Goal: Find specific fact: Find contact information

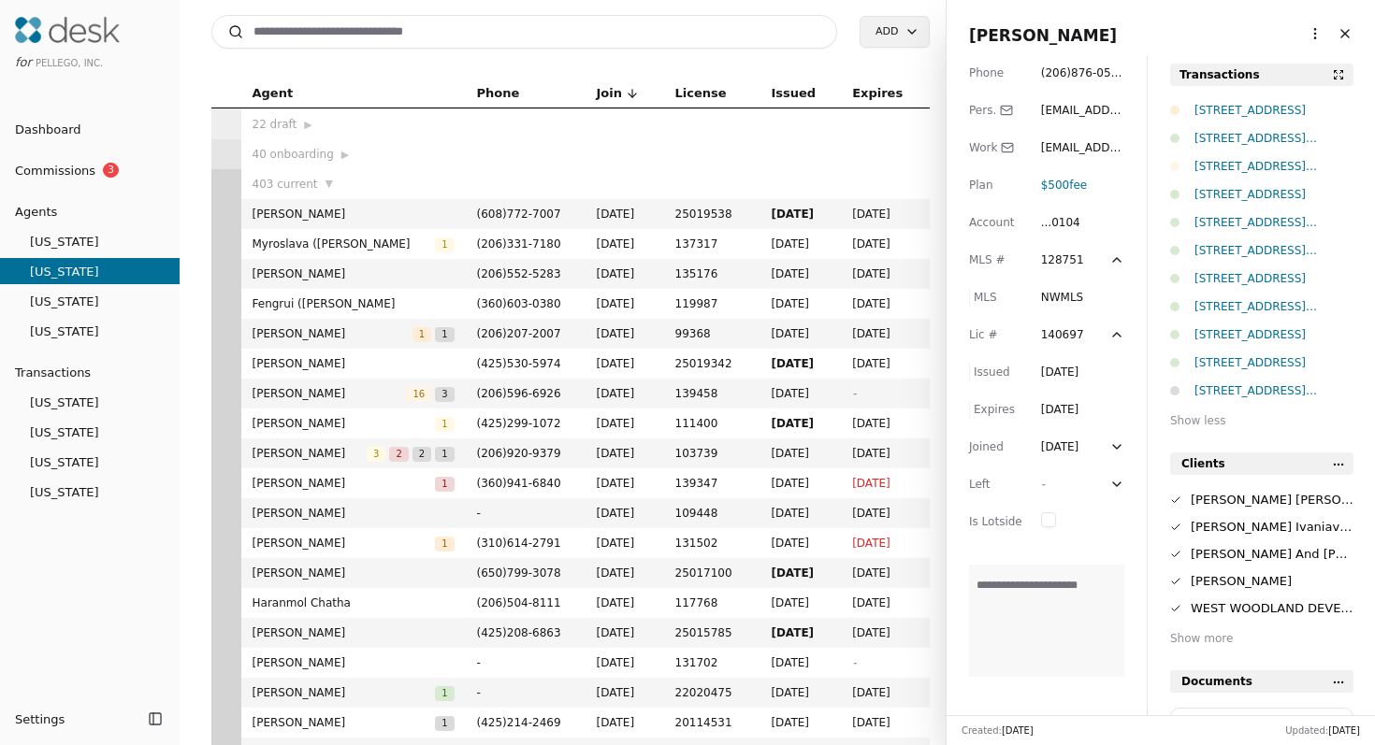
click at [612, 33] on input at bounding box center [524, 32] width 627 height 34
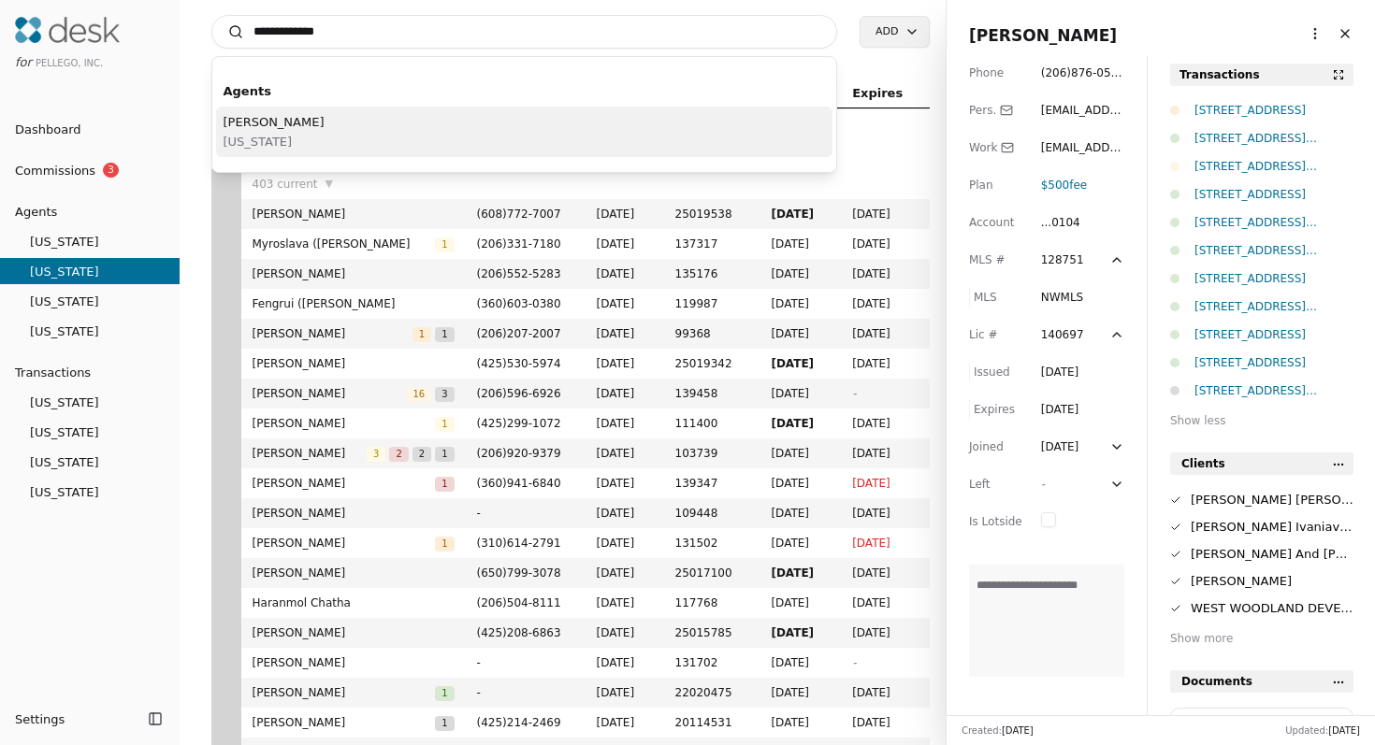
type input "**********"
click at [563, 137] on div "Katherine Schumacher Washington" at bounding box center [524, 132] width 617 height 51
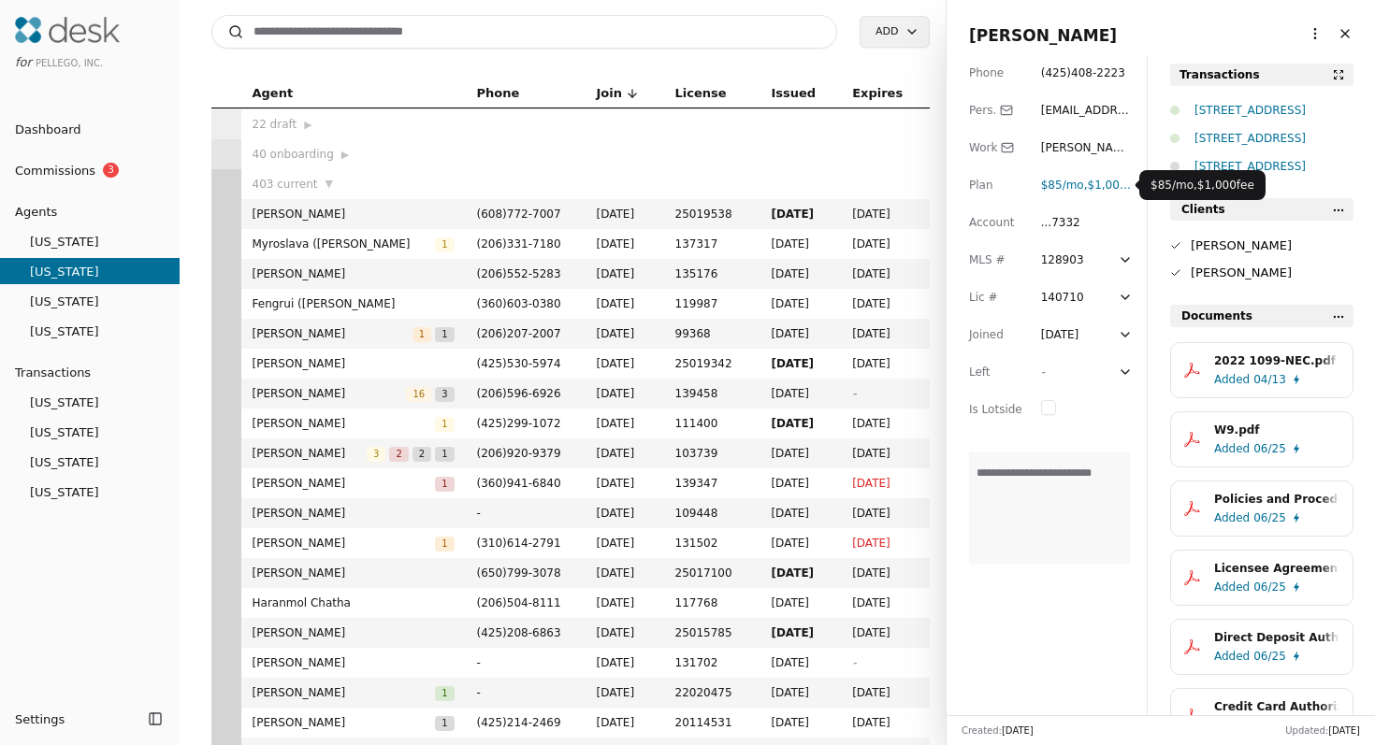
click at [1100, 185] on span "$1,000 fee" at bounding box center [1116, 185] width 57 height 13
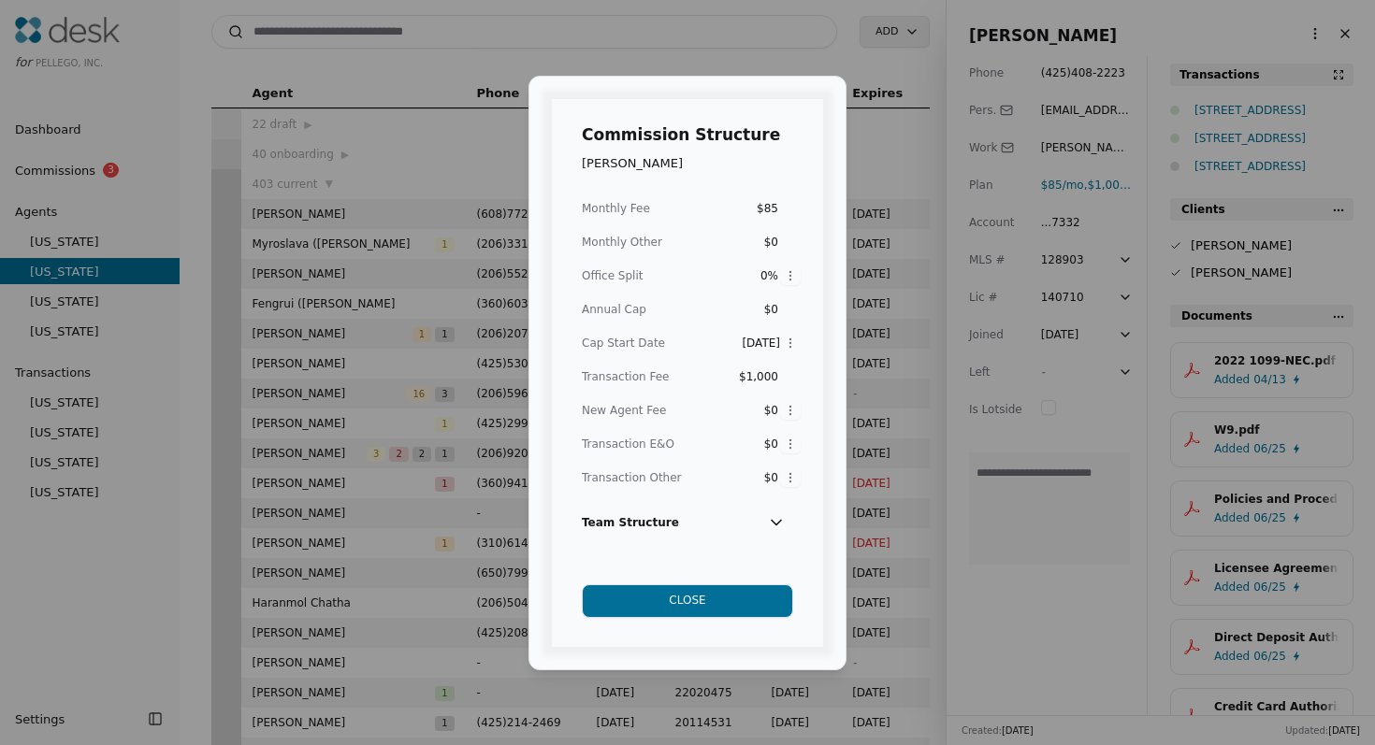
click at [706, 609] on button "Close" at bounding box center [687, 601] width 211 height 34
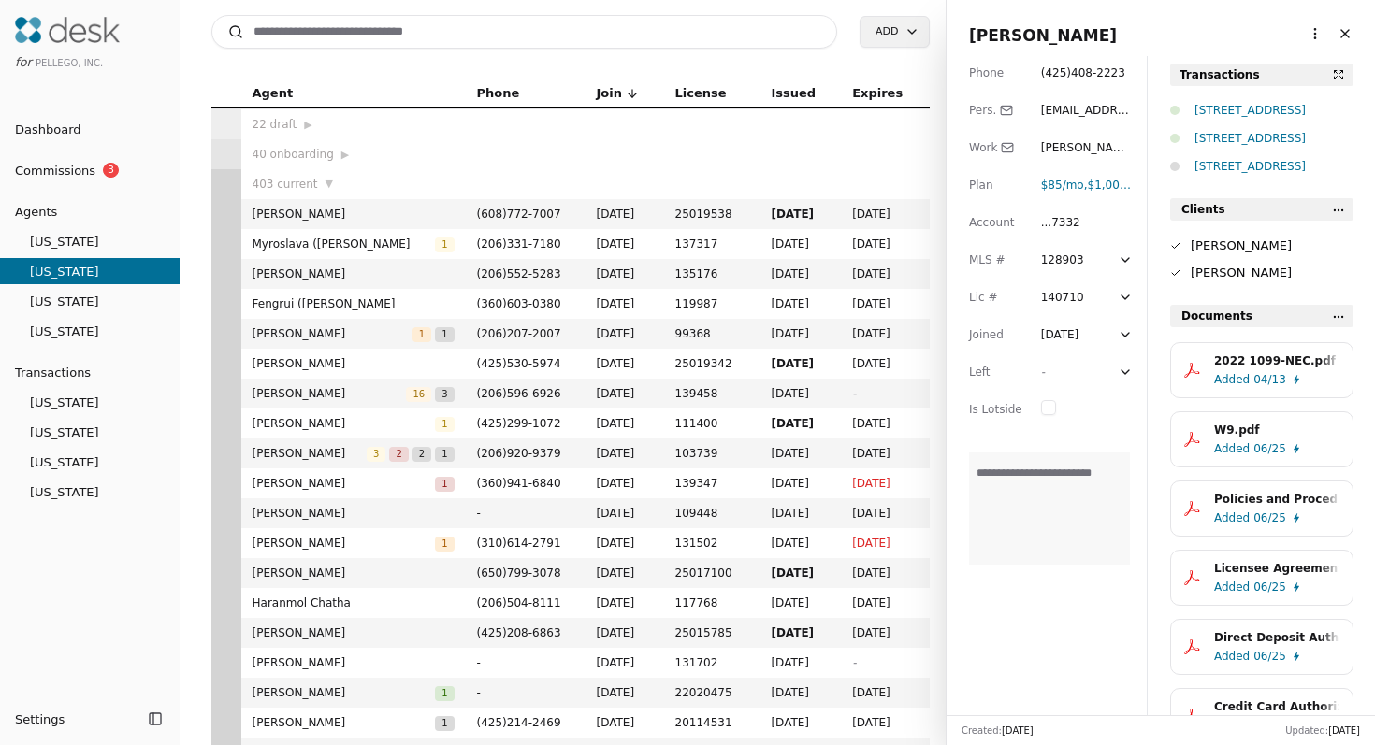
click at [1226, 110] on div "[STREET_ADDRESS]" at bounding box center [1273, 110] width 159 height 19
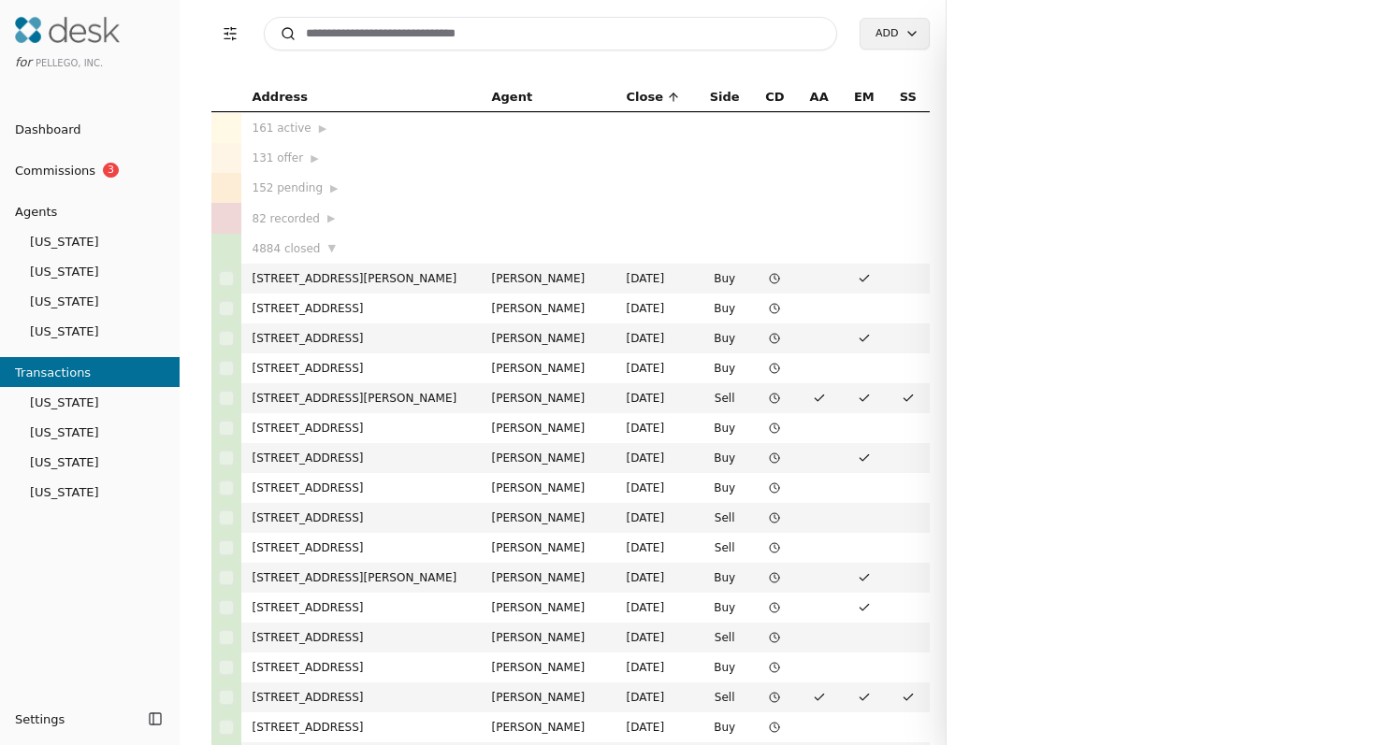
click at [786, 46] on input at bounding box center [551, 34] width 574 height 34
click at [768, 28] on input at bounding box center [551, 34] width 574 height 34
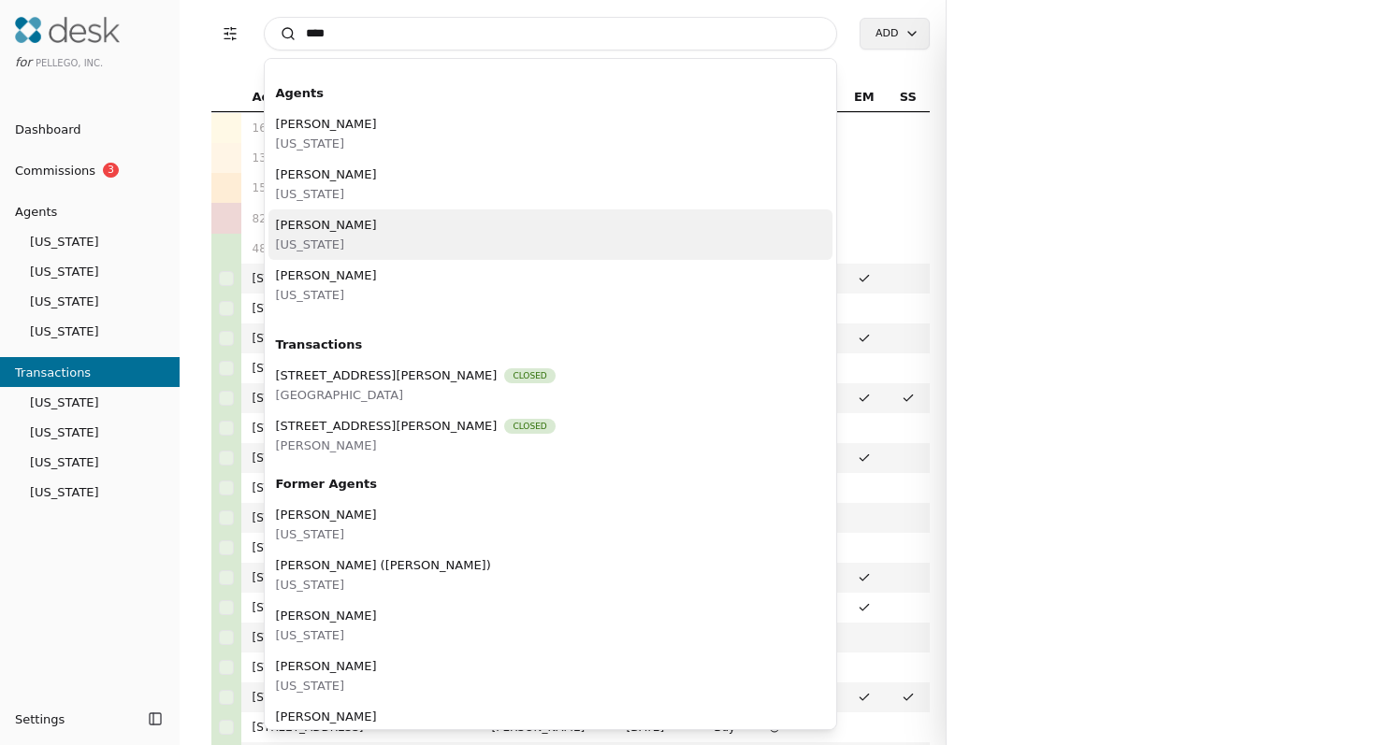
type input "****"
click at [615, 243] on div "Katherine Schumacher Washington" at bounding box center [550, 234] width 565 height 51
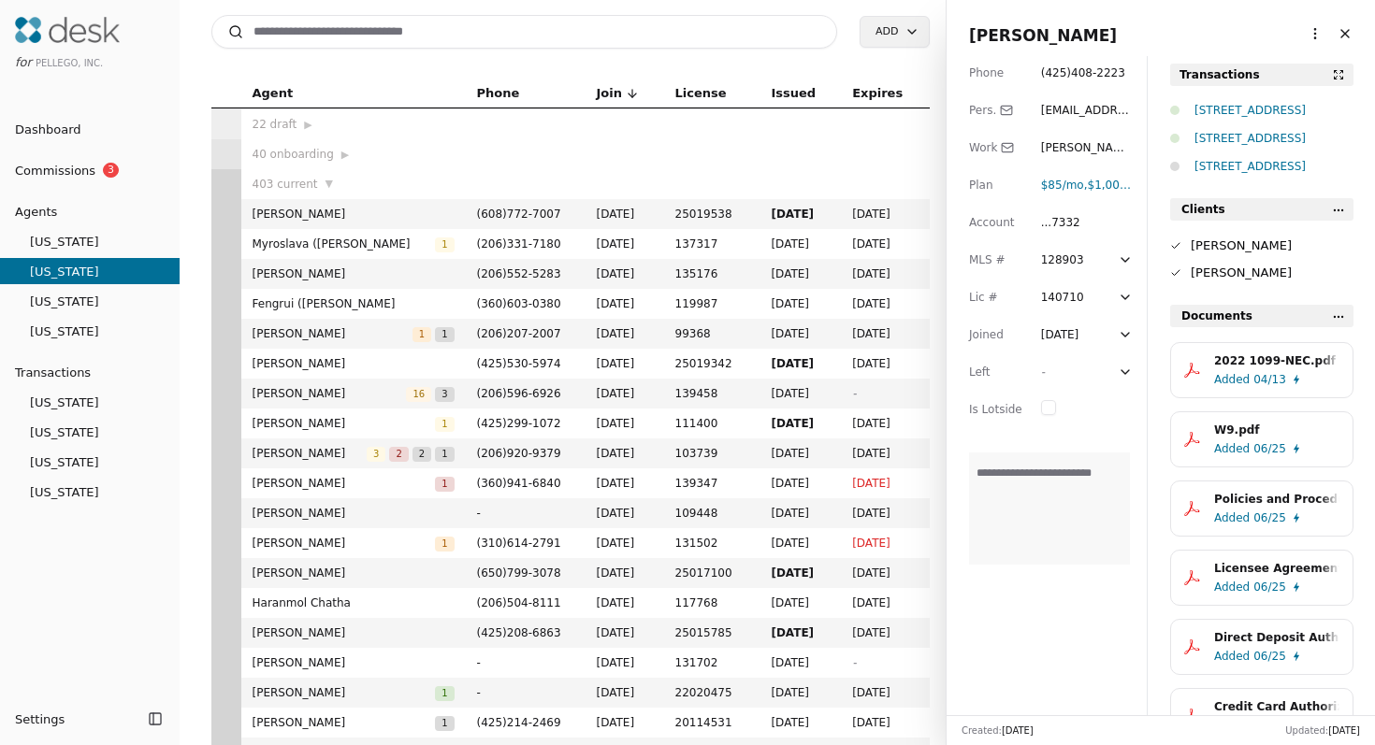
click at [1227, 111] on div "[STREET_ADDRESS]" at bounding box center [1273, 110] width 159 height 19
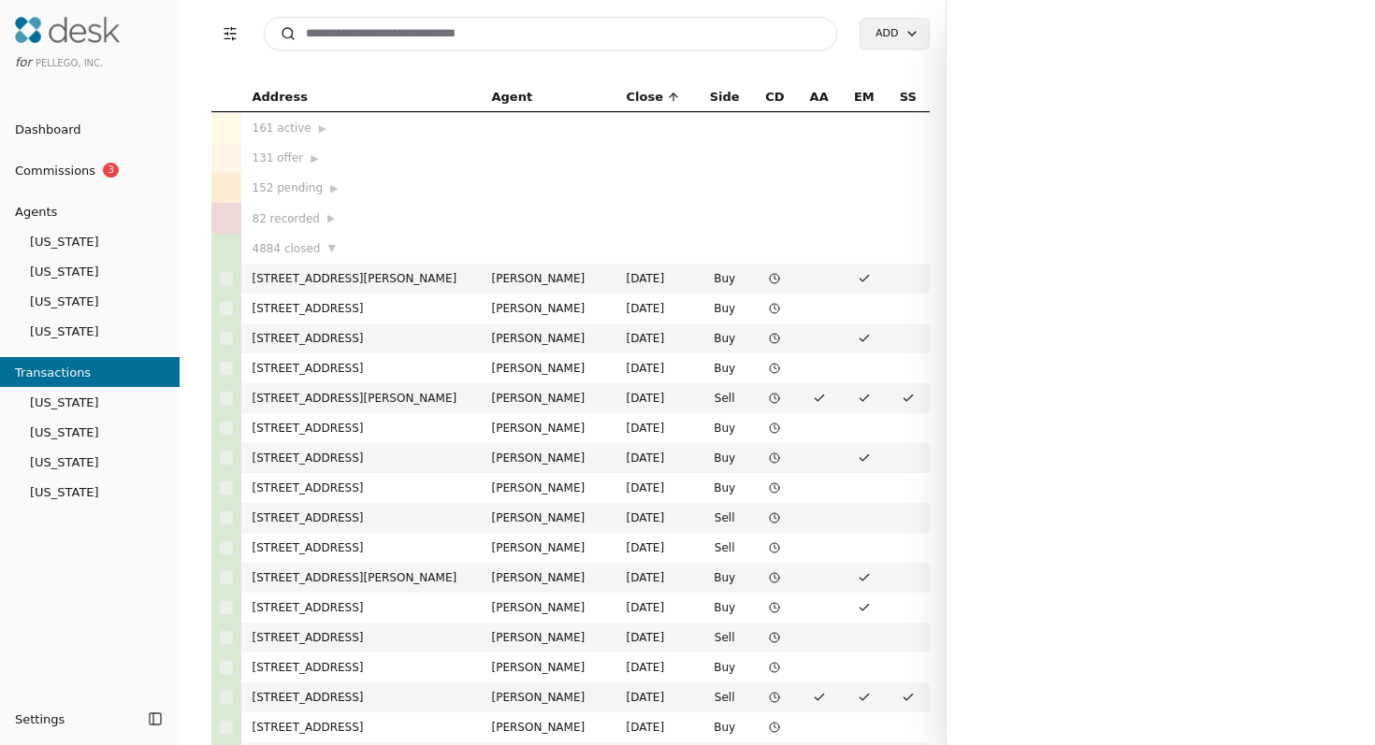
click at [616, 19] on input at bounding box center [551, 34] width 574 height 34
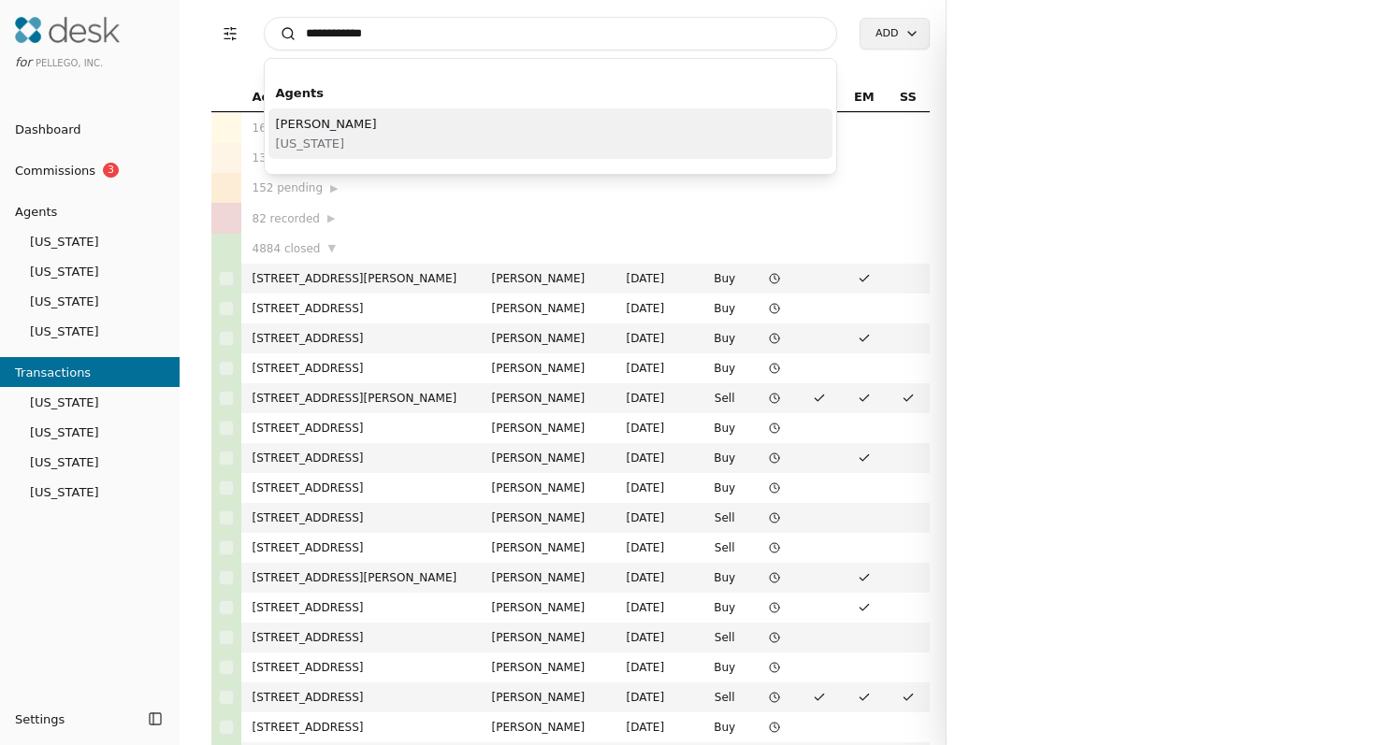
type input "**********"
click at [541, 134] on div "Katherine Schumacher Washington" at bounding box center [550, 133] width 565 height 51
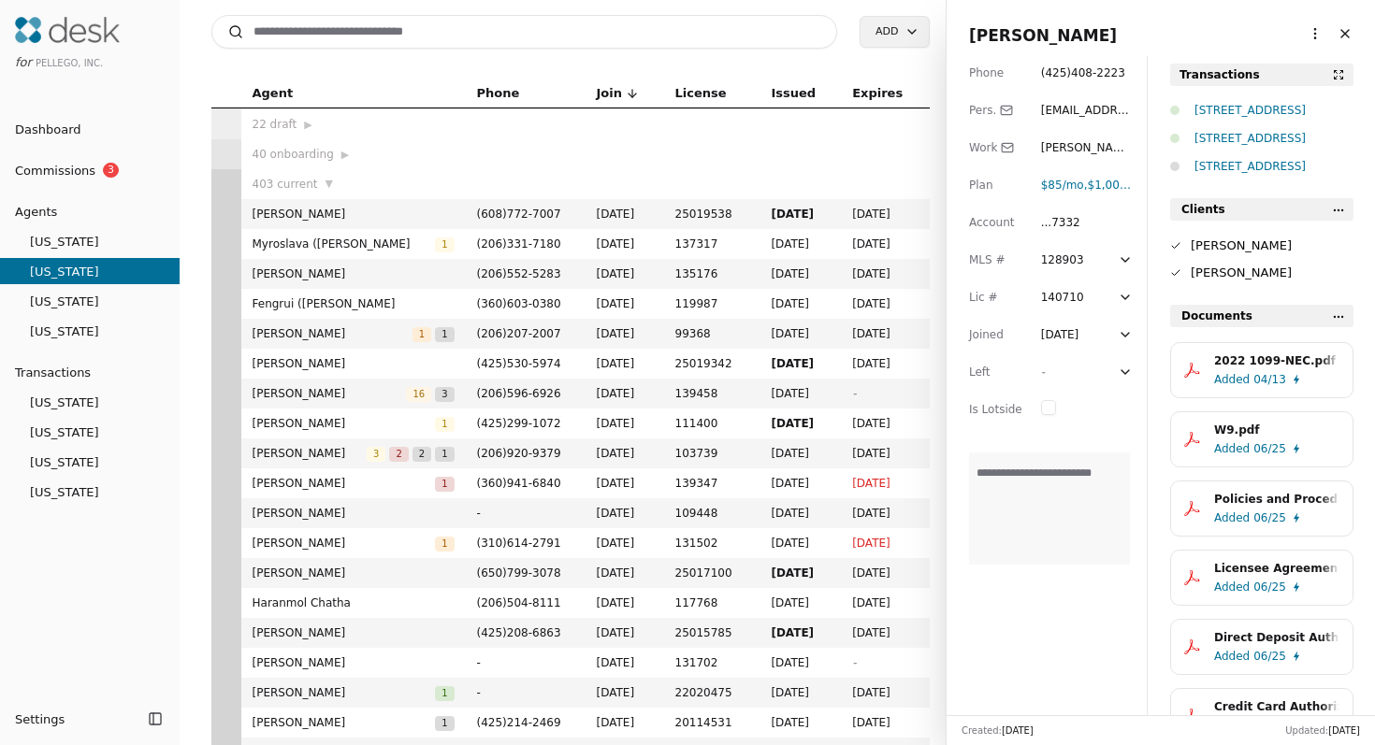
click at [1312, 38] on html "for Pellego, Inc. Dashboard Commissions 3 Agents Oregon Washington Florida Cali…" at bounding box center [687, 372] width 1375 height 745
click at [1273, 104] on link "Navigate as Agent" at bounding box center [1271, 104] width 112 height 20
click at [1112, 185] on span "$1,000 fee" at bounding box center [1116, 185] width 57 height 13
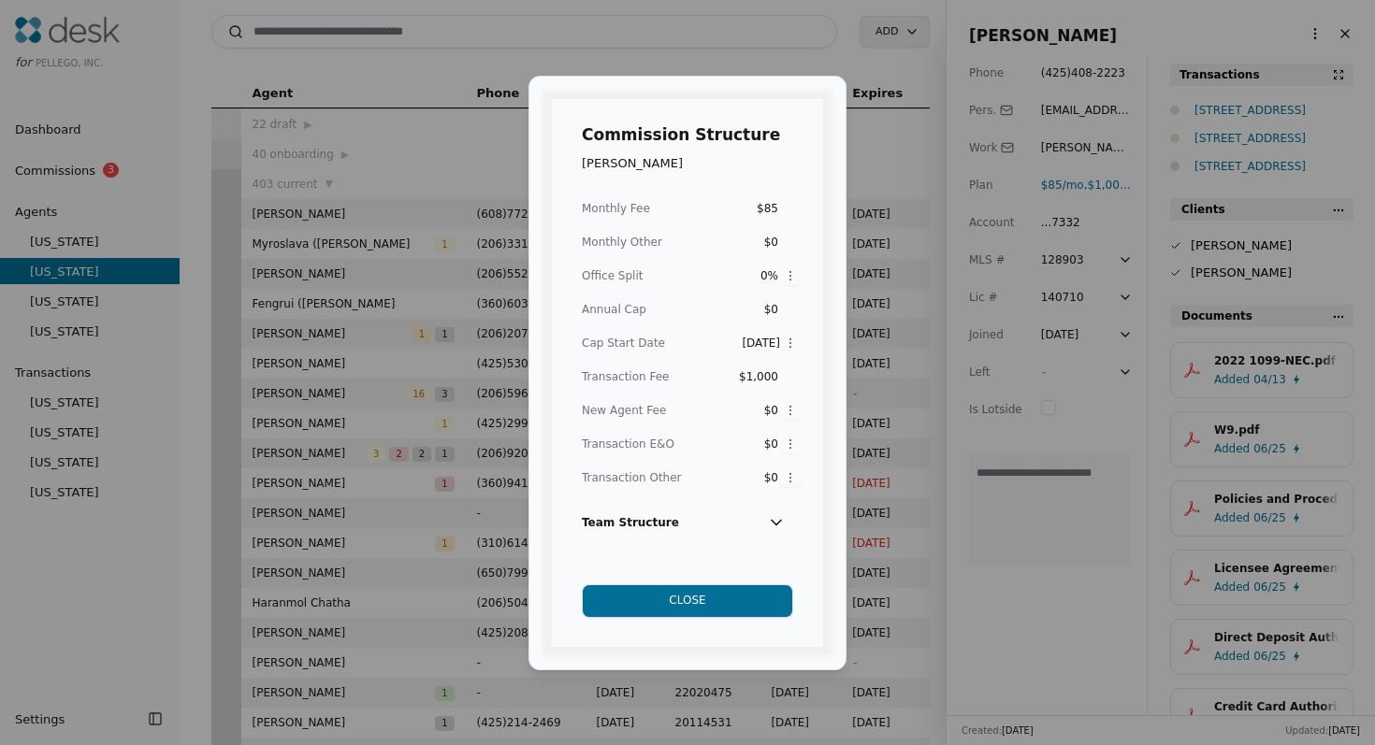
click at [706, 600] on button "Close" at bounding box center [687, 601] width 211 height 34
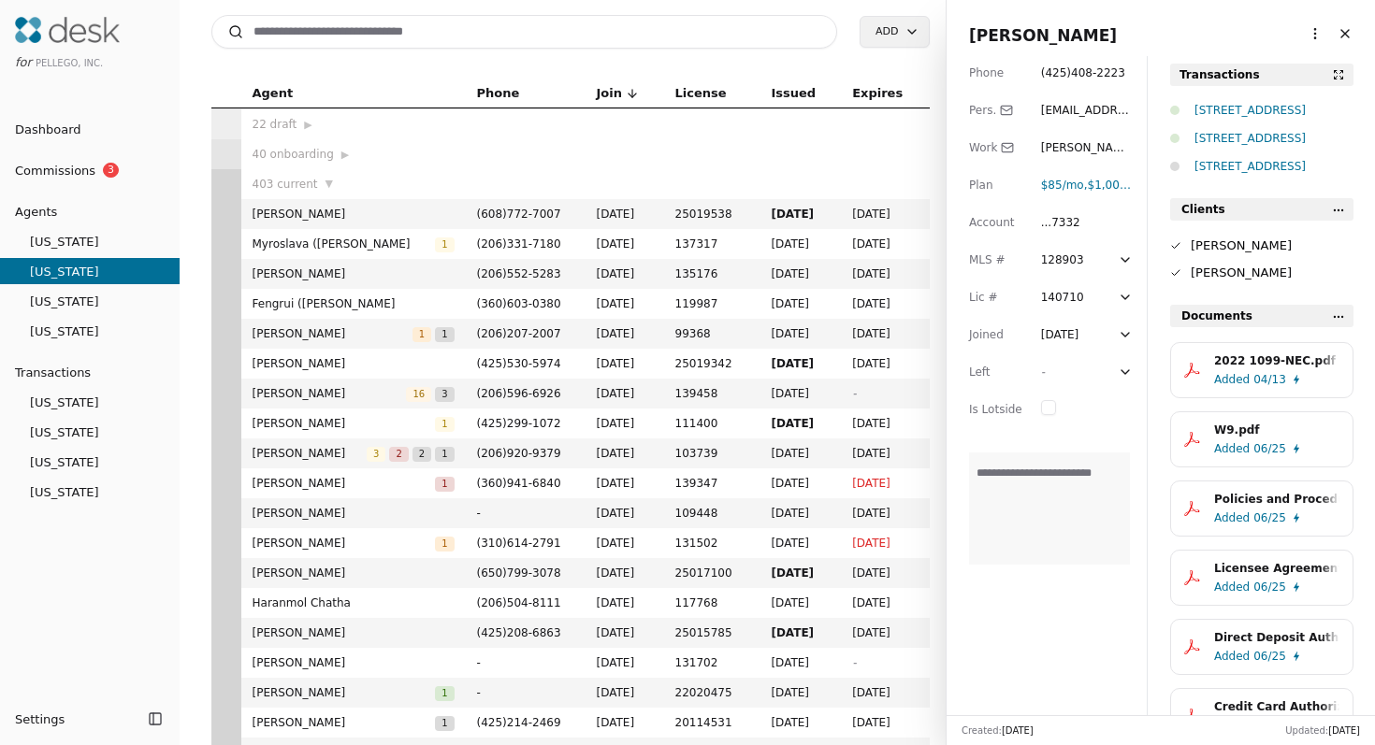
click at [1243, 112] on div "[STREET_ADDRESS]" at bounding box center [1273, 110] width 159 height 19
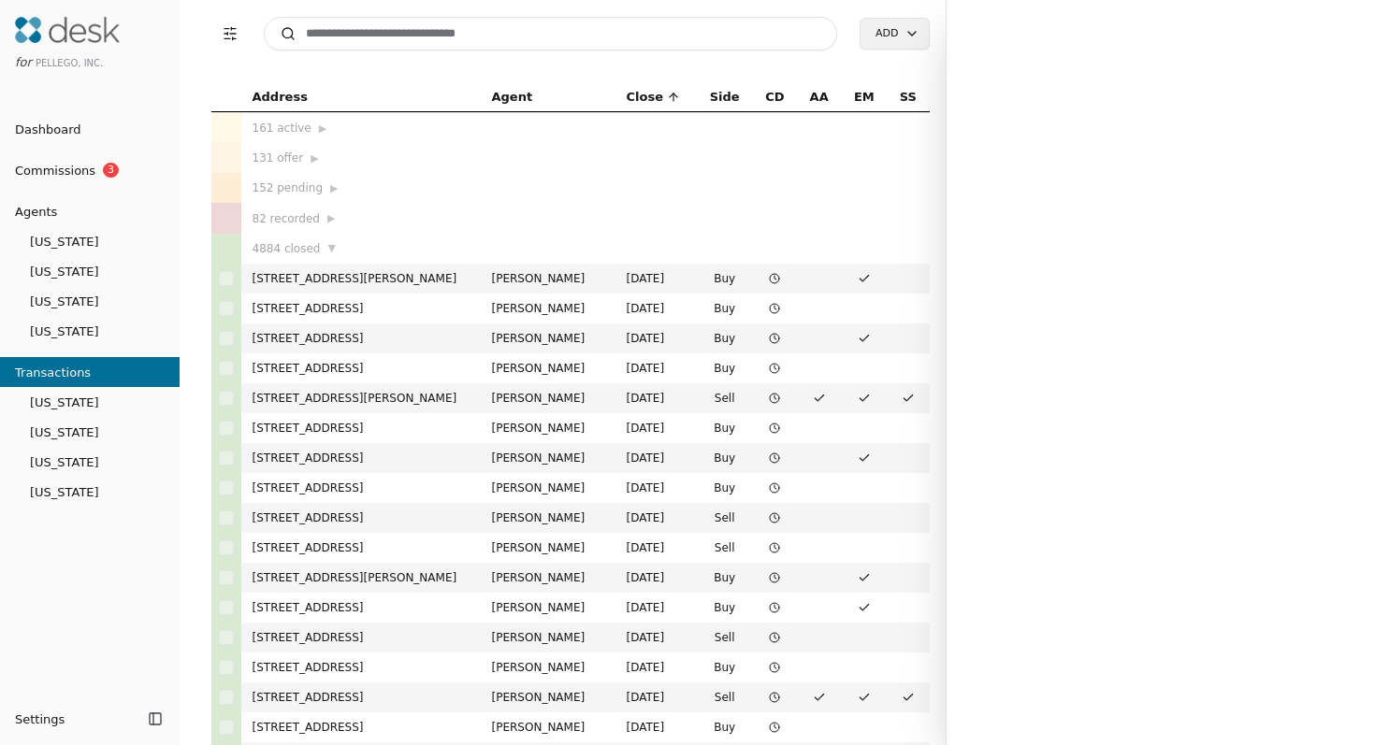
click at [1243, 112] on div at bounding box center [1159, 372] width 429 height 745
click at [443, 40] on input at bounding box center [551, 34] width 574 height 34
click at [1032, 137] on div at bounding box center [1159, 372] width 429 height 745
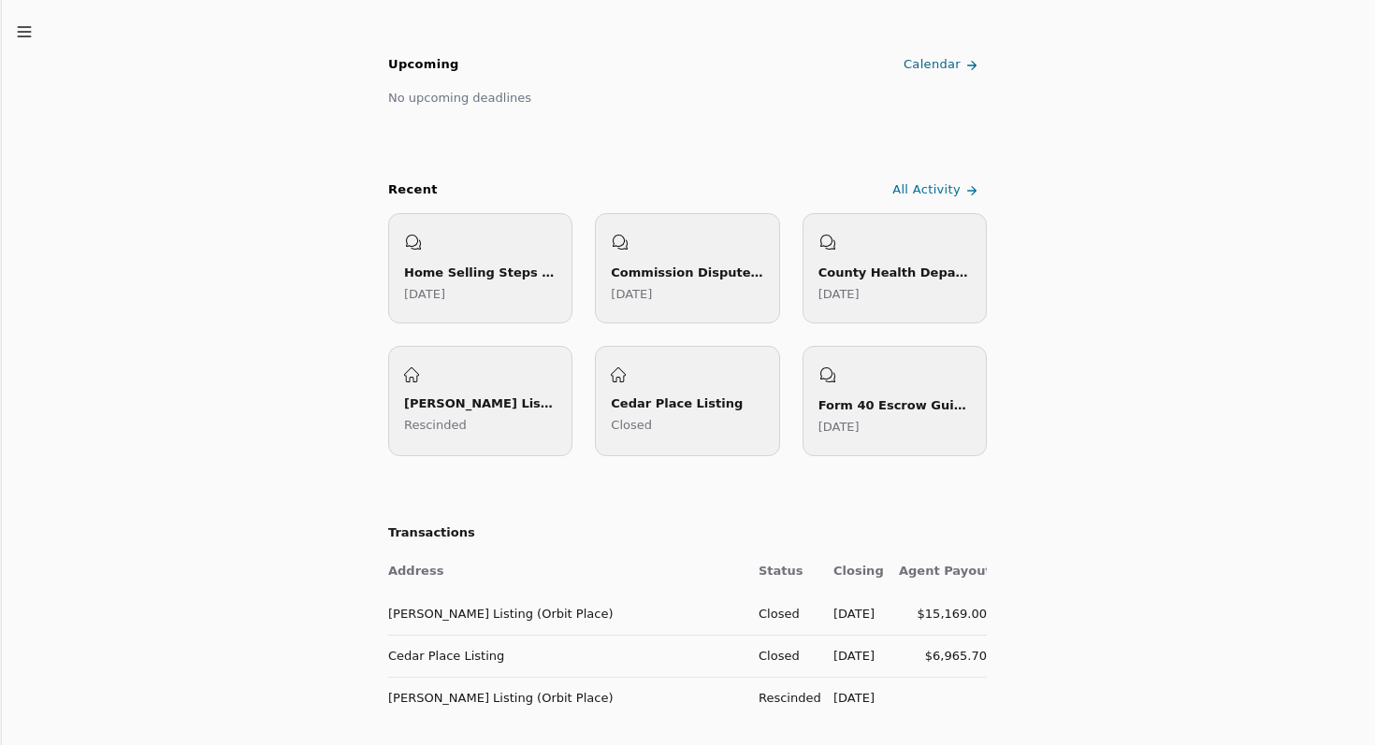
scroll to position [348, 0]
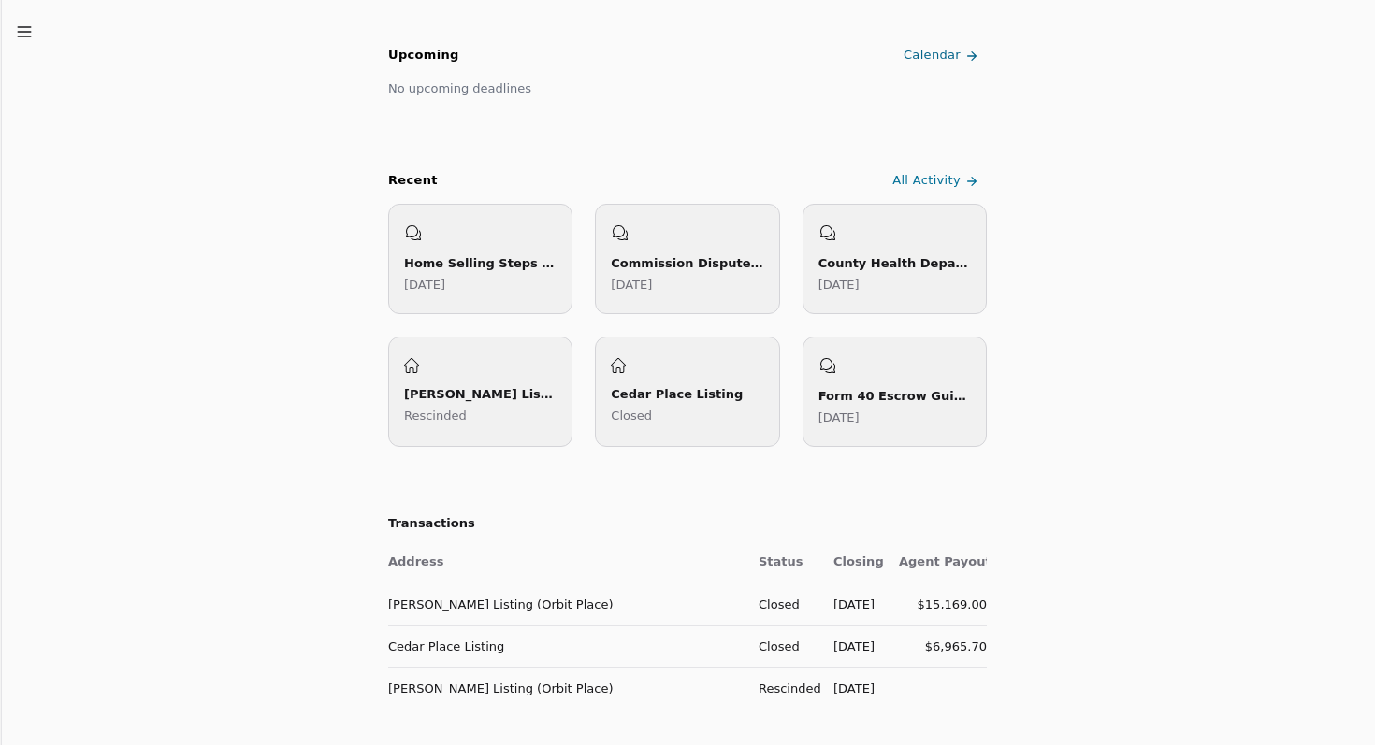
click at [483, 611] on td "[PERSON_NAME] Listing (Orbit Place)" at bounding box center [565, 605] width 355 height 42
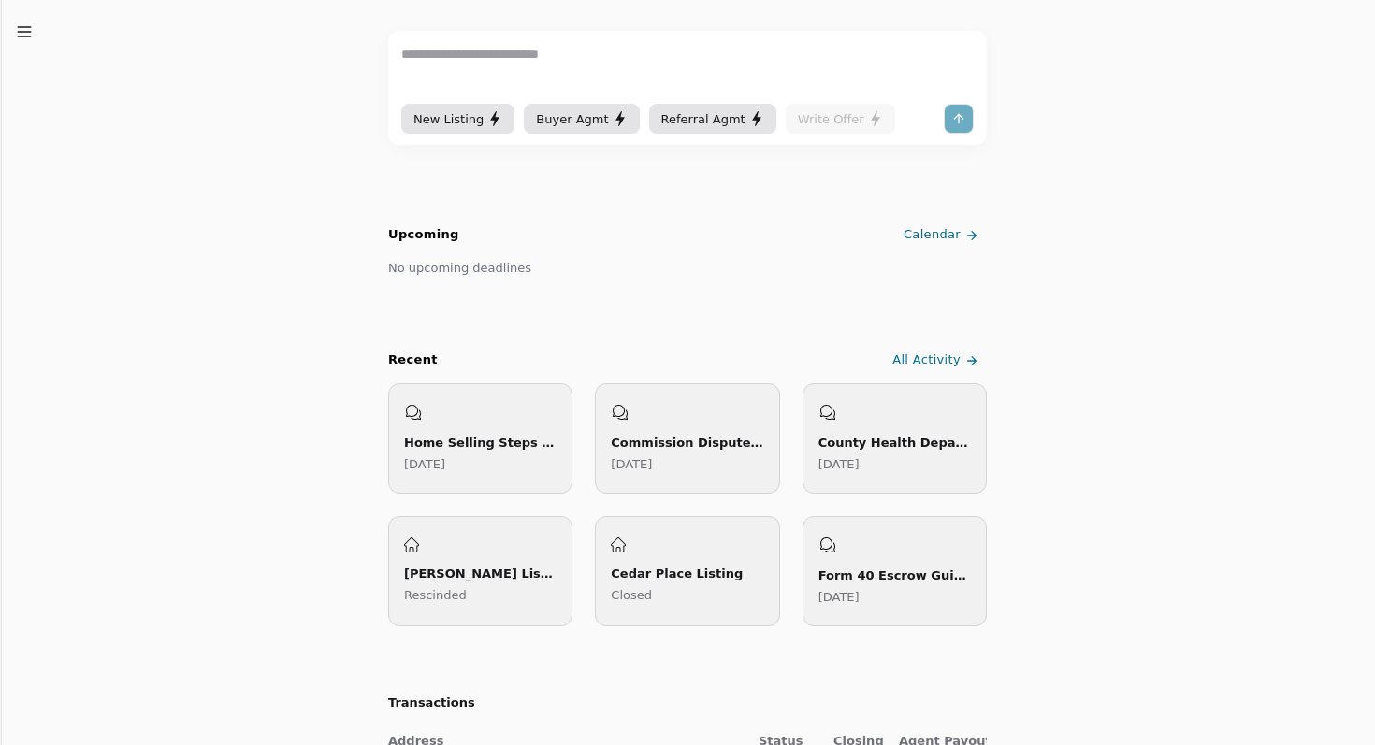
scroll to position [432, 0]
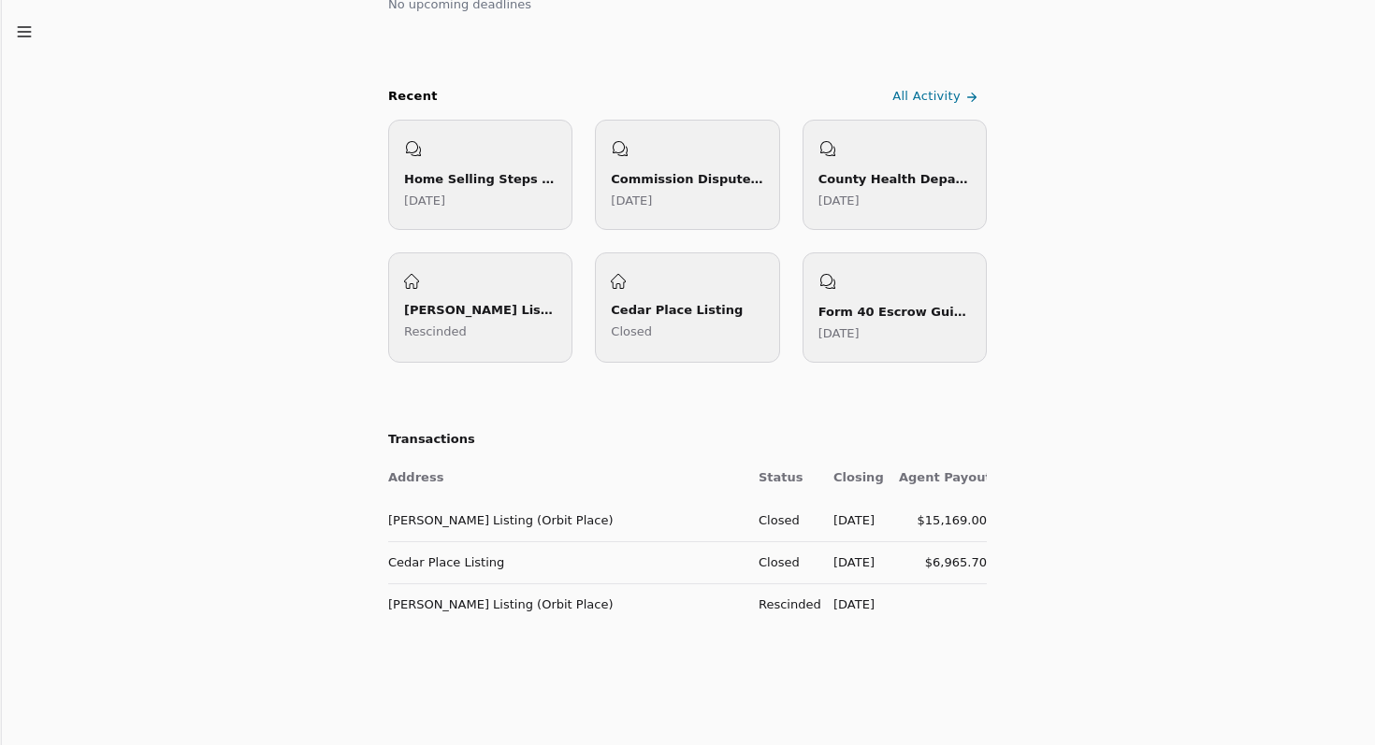
click at [21, 32] on line "button" at bounding box center [24, 32] width 12 height 0
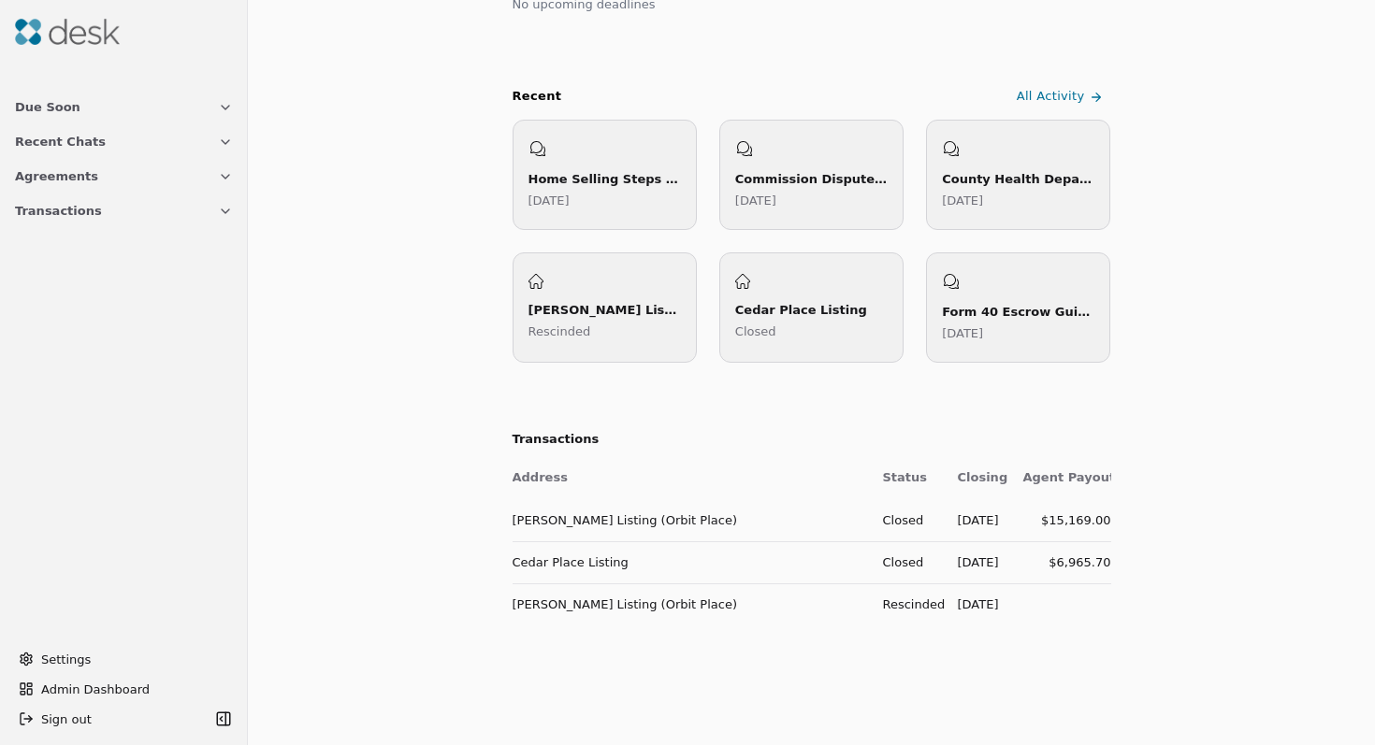
click at [46, 219] on span "Transactions" at bounding box center [58, 211] width 87 height 20
click at [120, 296] on span "Rees Listing (Orbit Place)" at bounding box center [124, 294] width 218 height 20
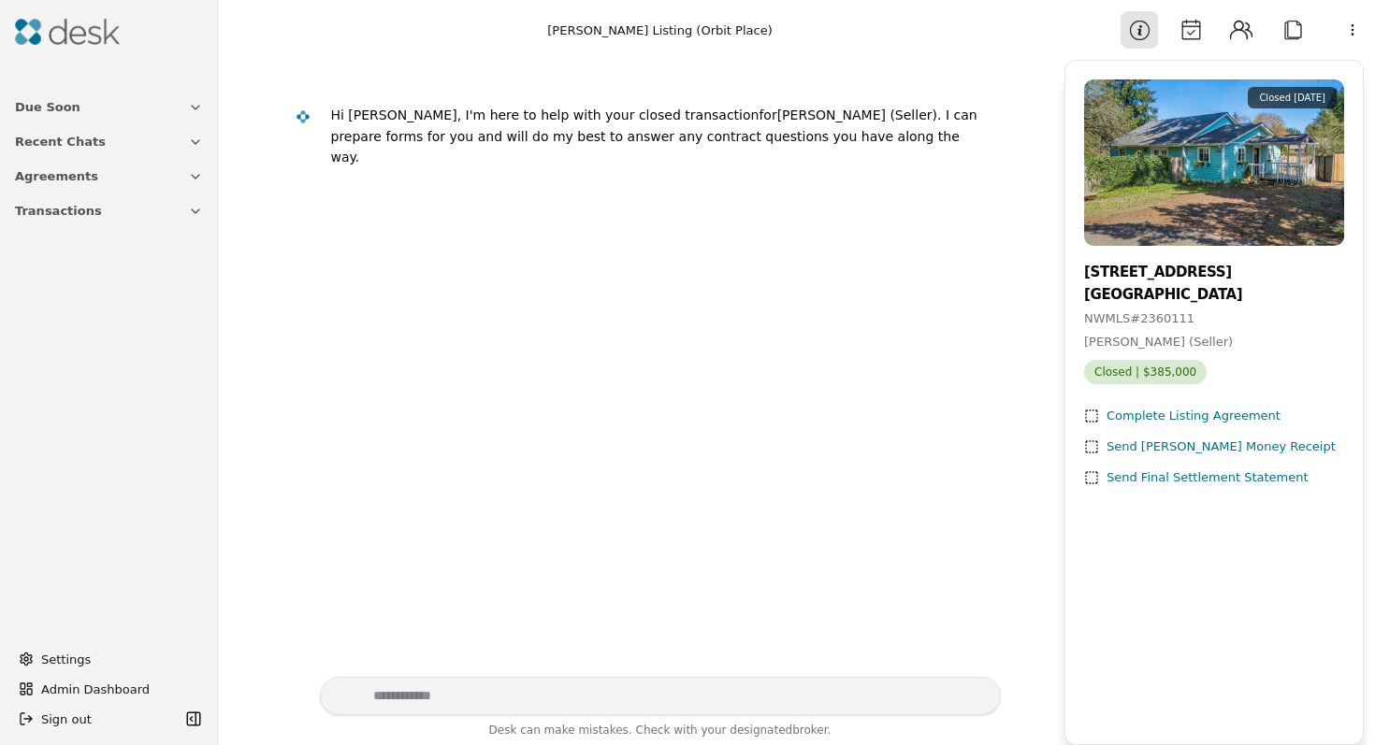
click at [1125, 375] on span "Closed | $385,000" at bounding box center [1145, 372] width 123 height 24
click at [1293, 29] on button "Attach" at bounding box center [1292, 29] width 37 height 37
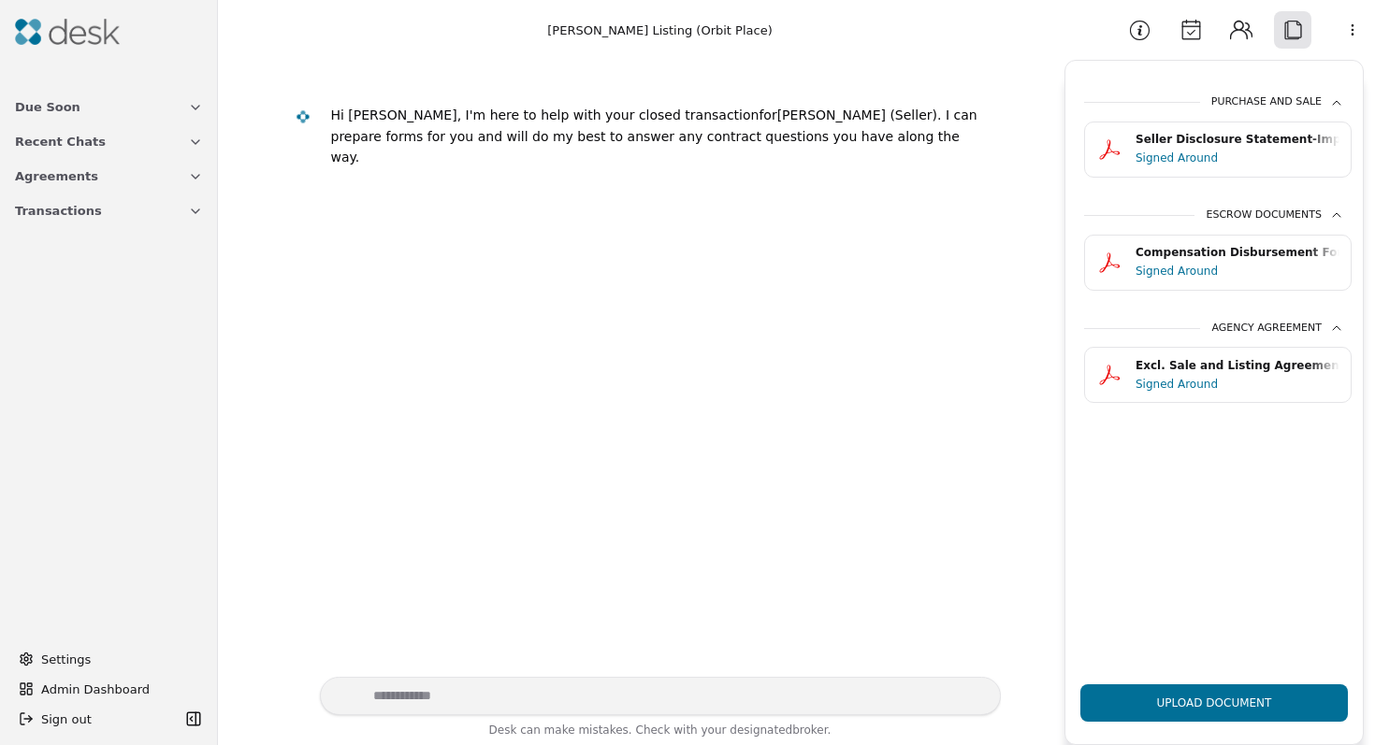
click at [1261, 267] on div "Signed Around" at bounding box center [1237, 271] width 204 height 19
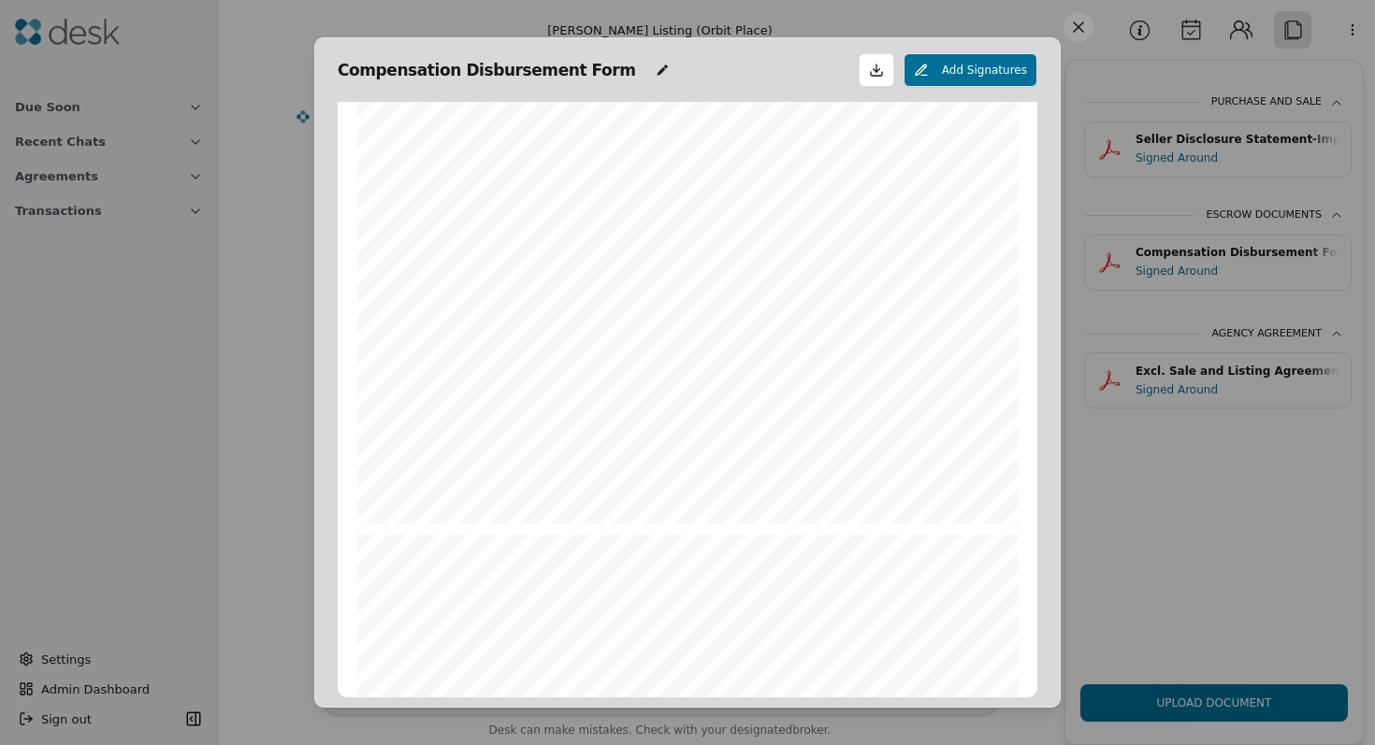
scroll to position [442, 0]
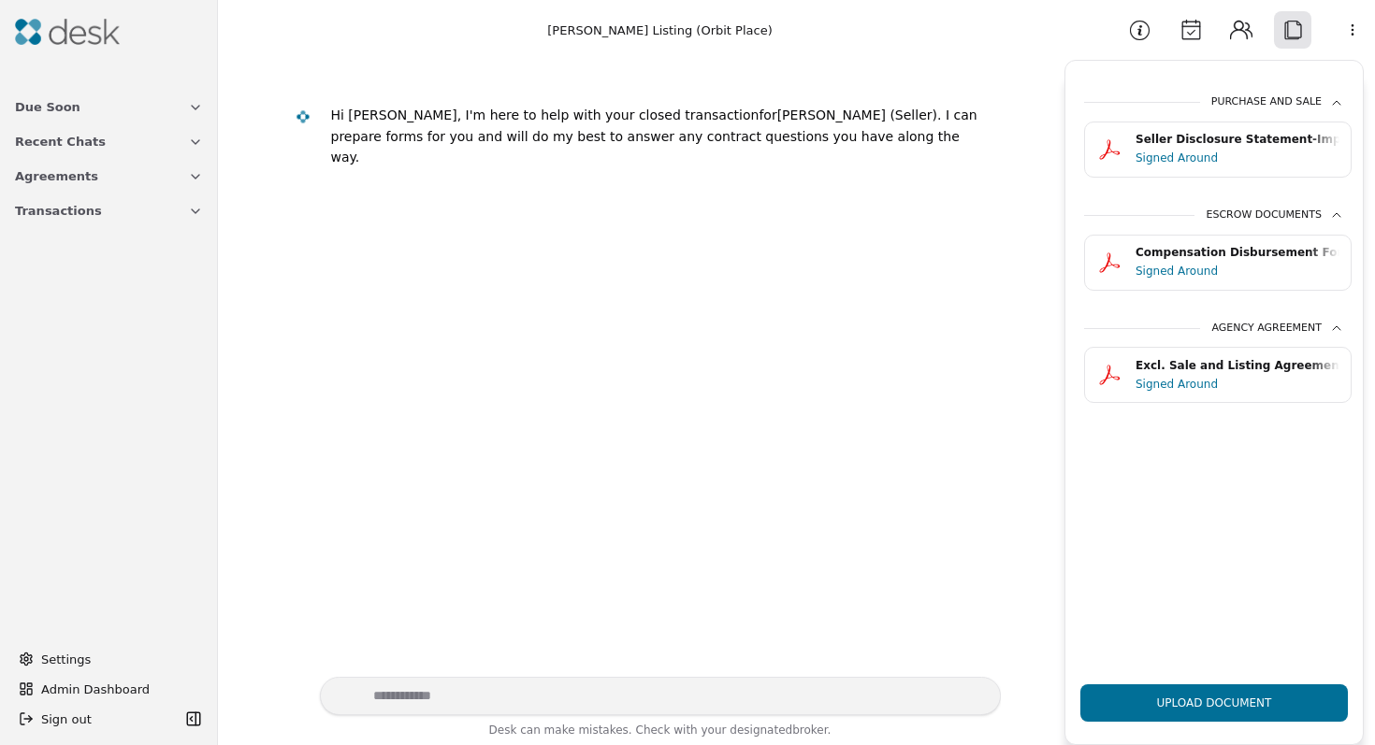
click at [180, 206] on button "Transactions" at bounding box center [109, 211] width 210 height 35
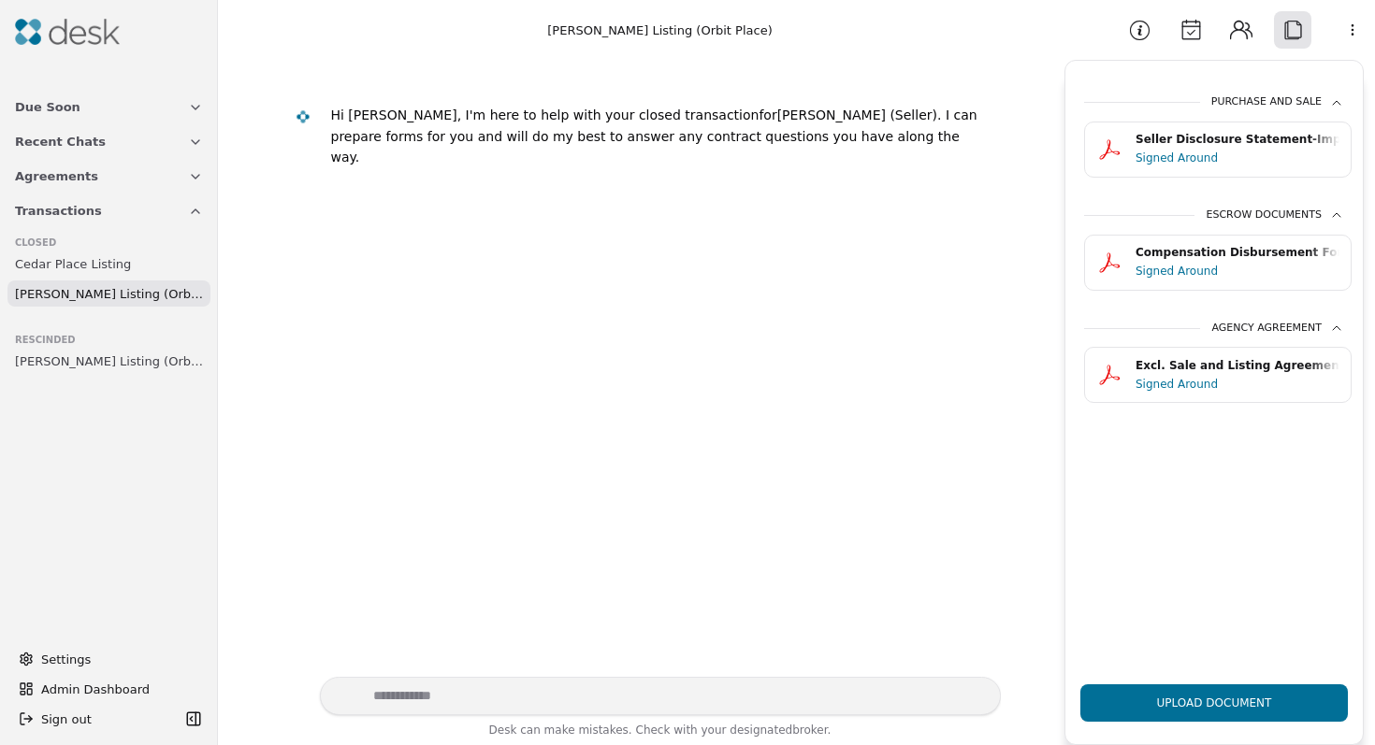
click at [108, 294] on span "Rees Listing (Orbit Place)" at bounding box center [109, 294] width 188 height 20
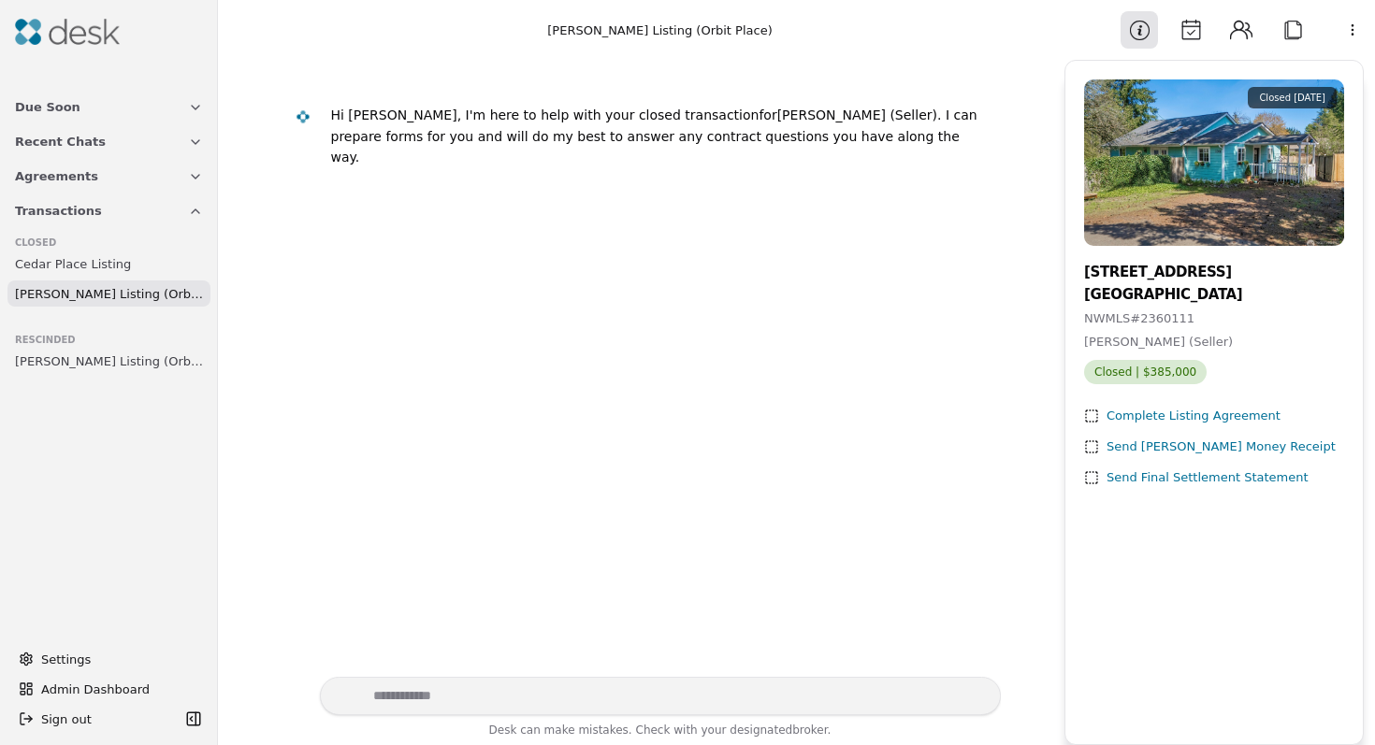
click at [1263, 191] on img at bounding box center [1214, 162] width 260 height 166
click at [1140, 378] on span "Closed | $385,000" at bounding box center [1145, 372] width 123 height 24
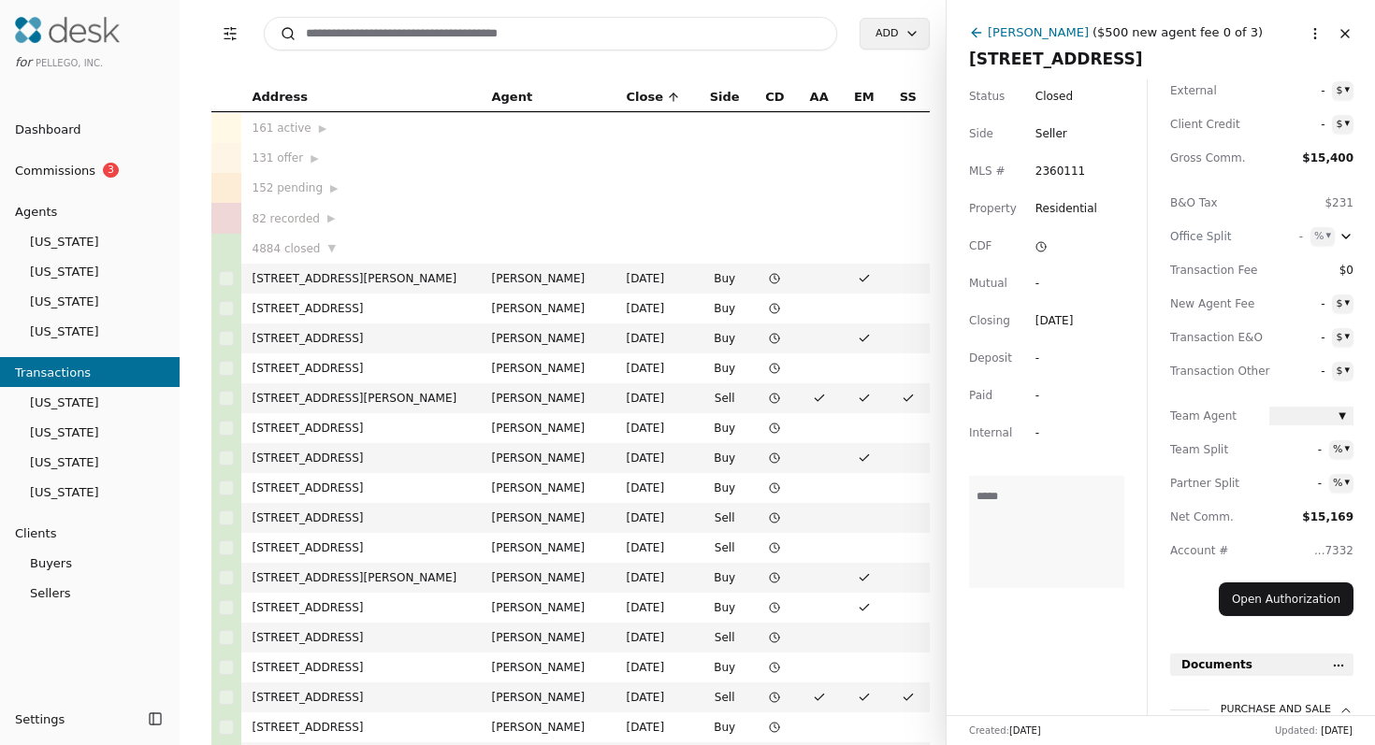
scroll to position [143, 0]
click at [1286, 597] on button "Open Authorization" at bounding box center [1286, 601] width 135 height 34
click at [974, 31] on icon at bounding box center [976, 32] width 15 height 15
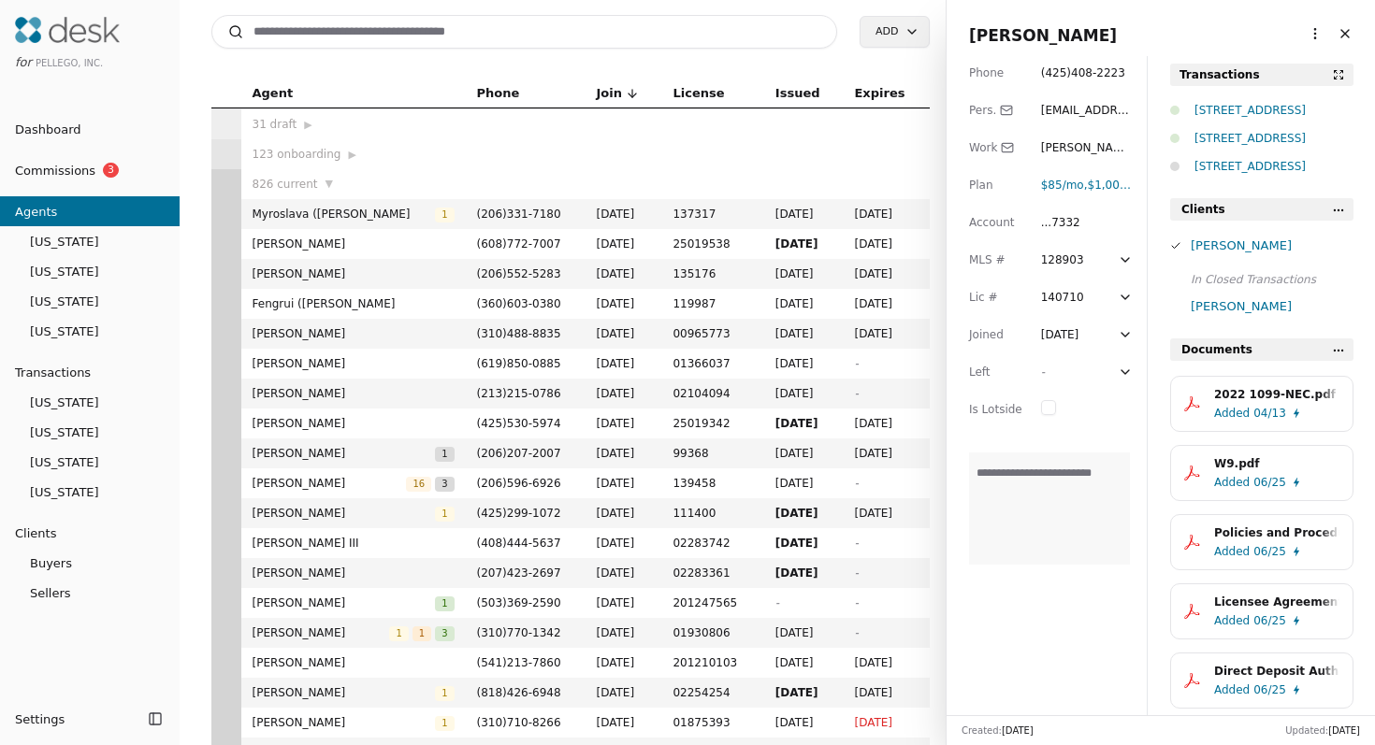
click at [684, 62] on div "Search Add" at bounding box center [570, 32] width 718 height 64
click at [1340, 35] on button "Close" at bounding box center [1345, 34] width 30 height 30
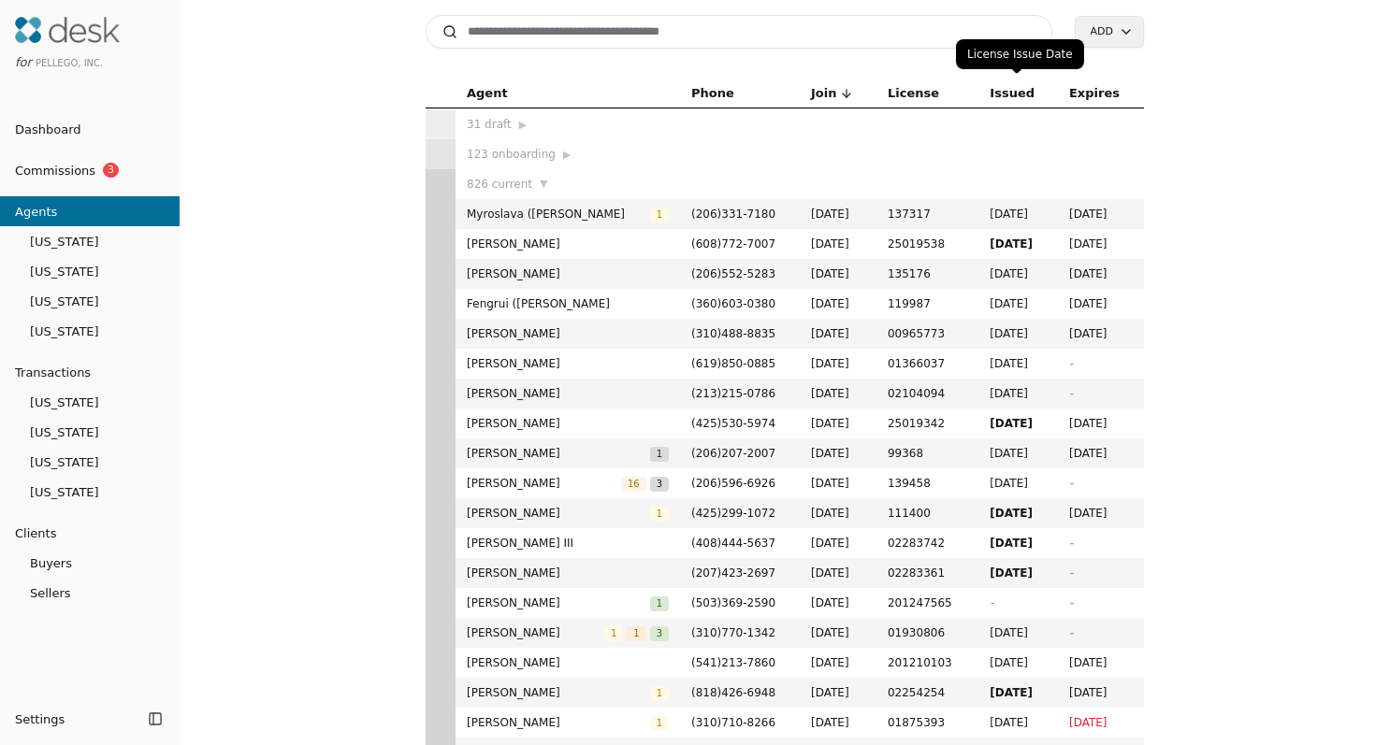
click at [1084, 87] on span "Expires" at bounding box center [1094, 93] width 51 height 21
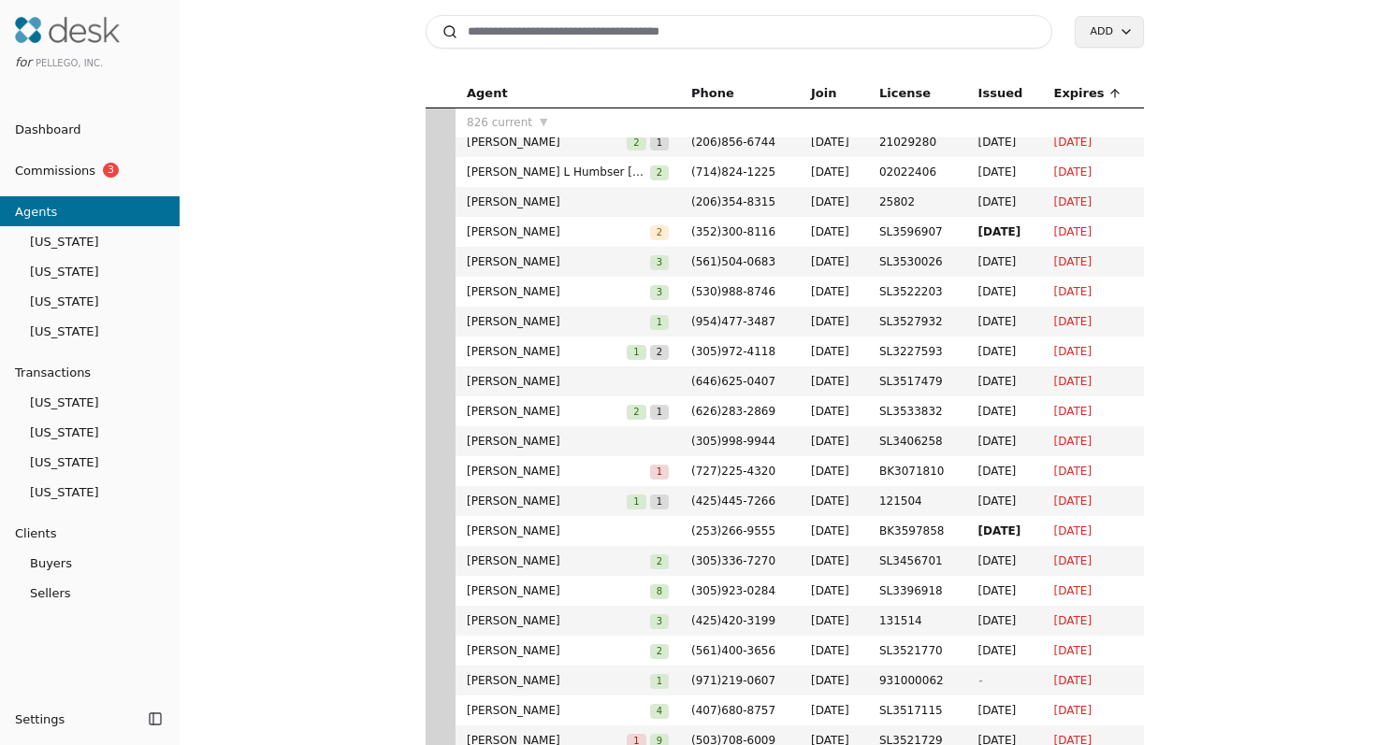
scroll to position [3201, 0]
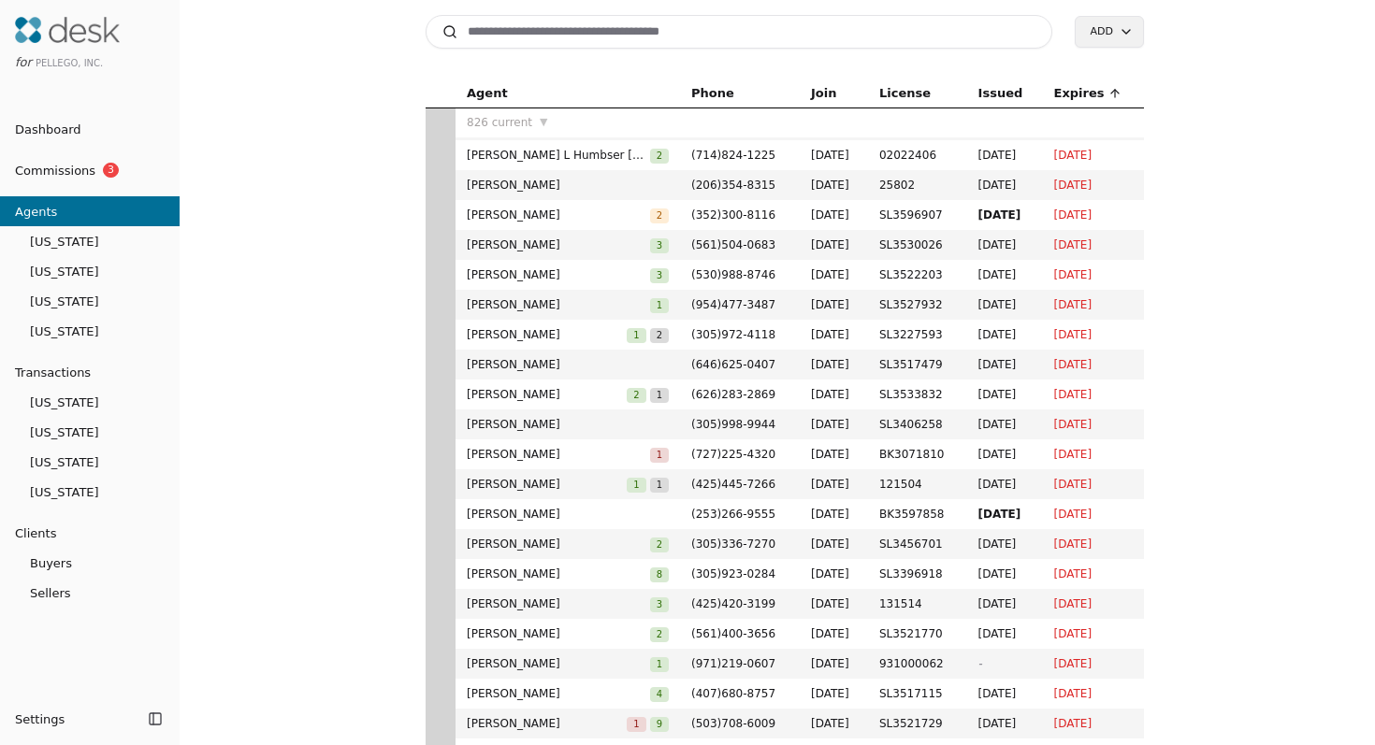
click at [137, 267] on span "[US_STATE]" at bounding box center [90, 272] width 180 height 20
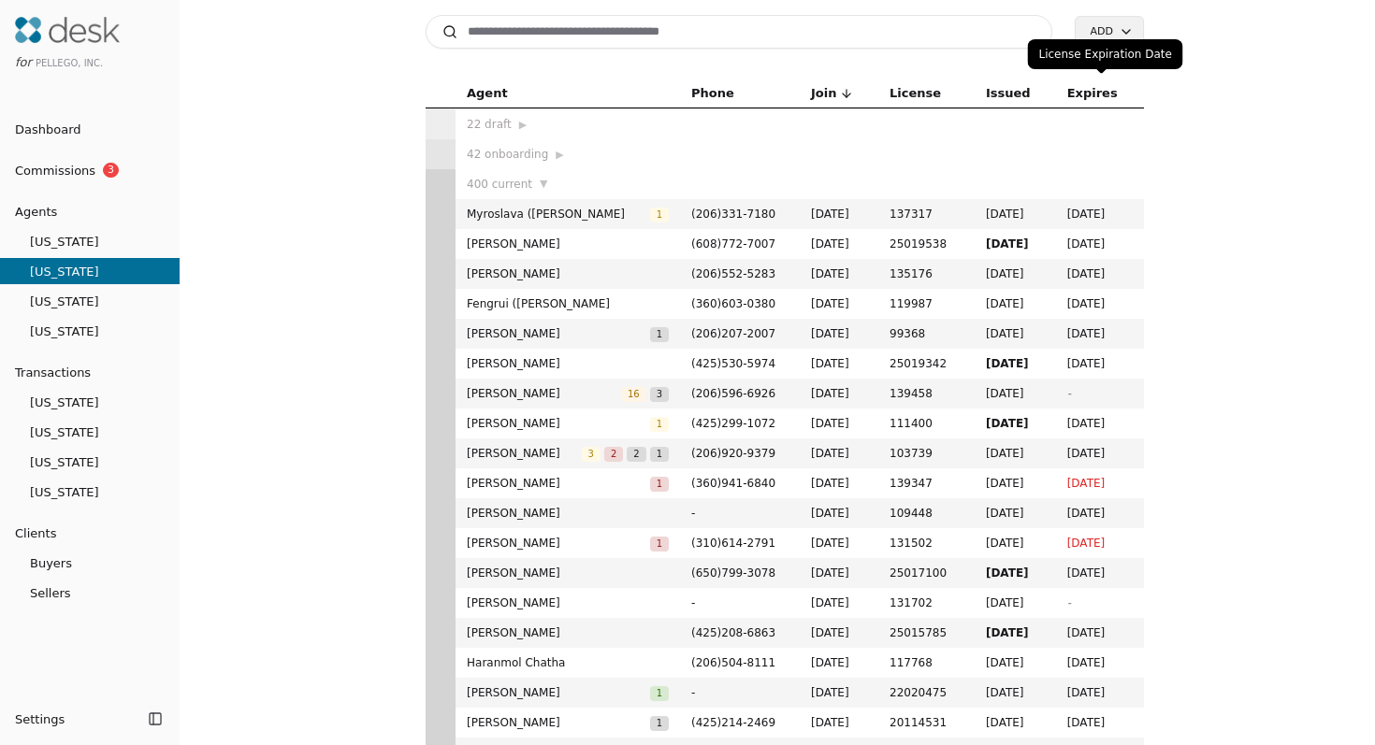
click at [1088, 99] on span "Expires" at bounding box center [1092, 93] width 51 height 21
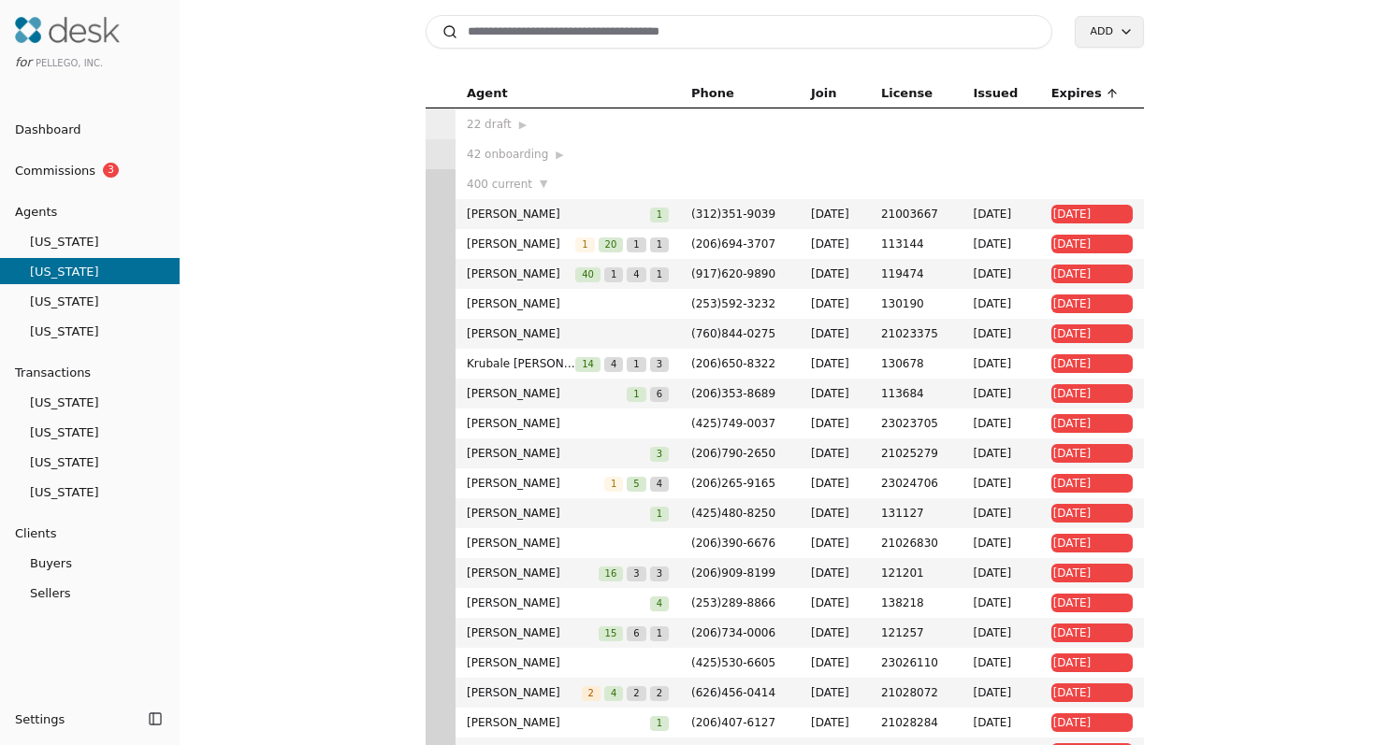
click at [607, 31] on input at bounding box center [739, 32] width 627 height 34
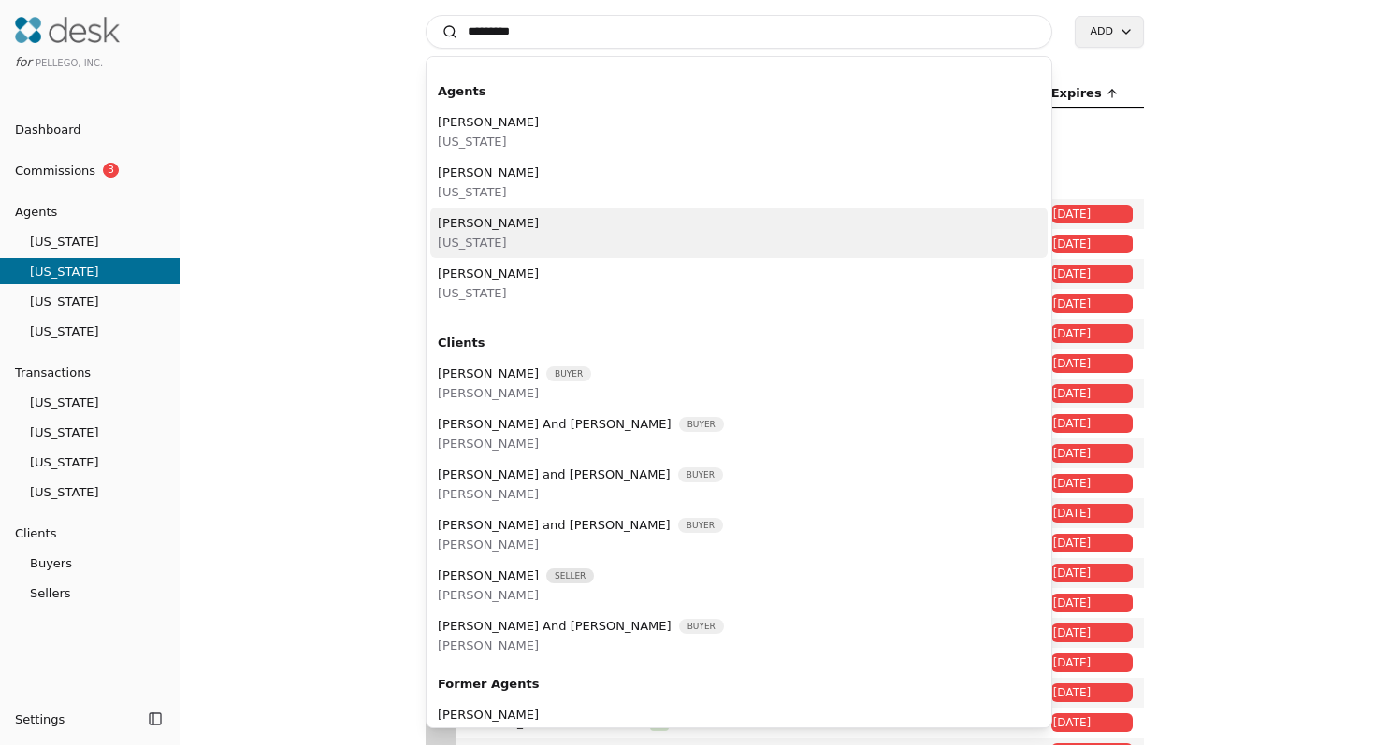
type input "*********"
click at [539, 234] on span "[US_STATE]" at bounding box center [488, 243] width 101 height 20
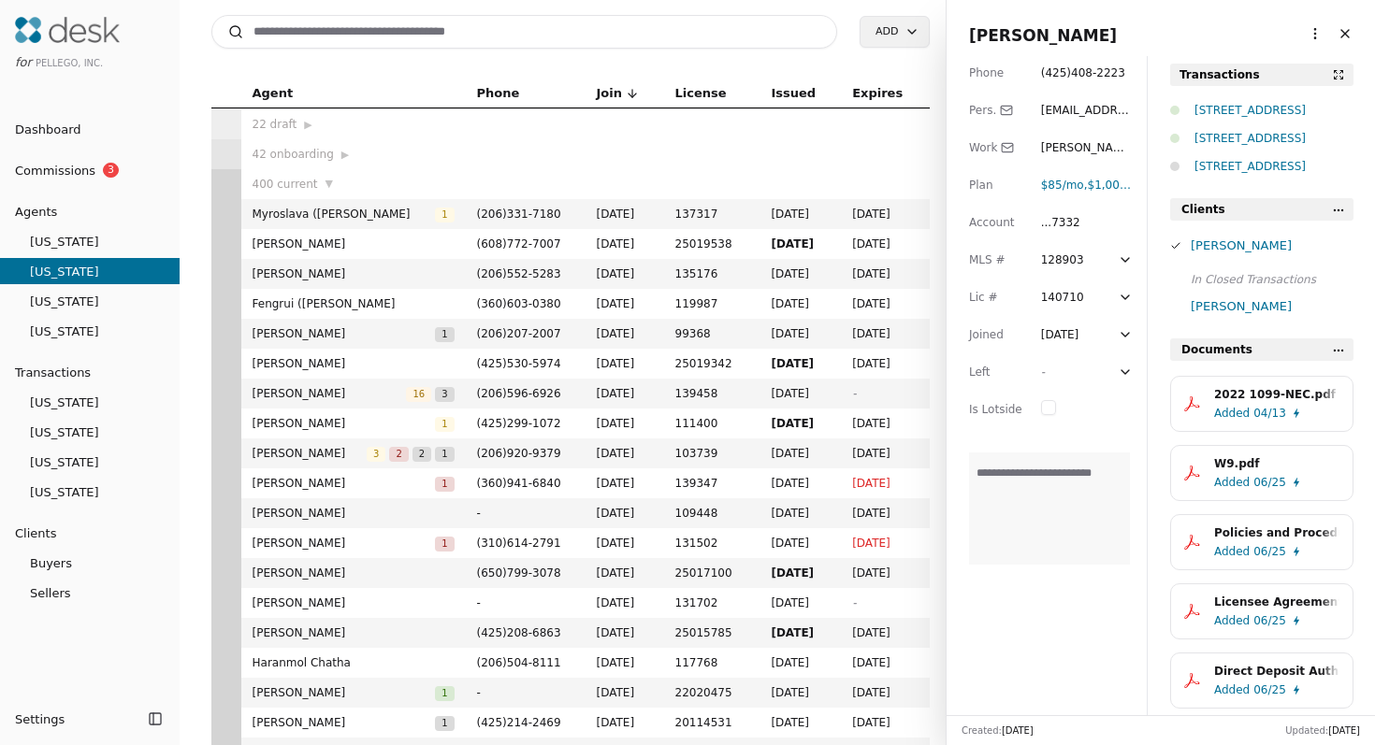
click at [1080, 75] on span "( 425 ) 408 - 2223" at bounding box center [1083, 72] width 84 height 13
click at [1080, 75] on input "**********" at bounding box center [1087, 73] width 92 height 19
